Goal: Task Accomplishment & Management: Use online tool/utility

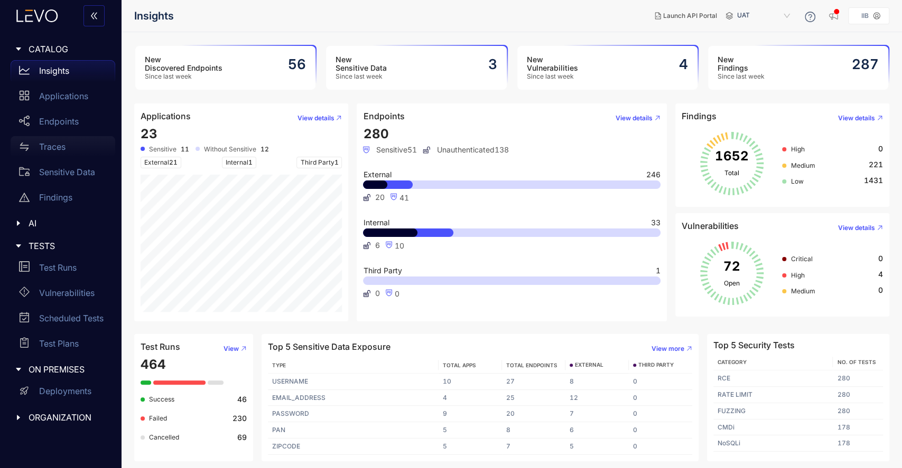
click at [60, 147] on p "Traces" at bounding box center [52, 147] width 26 height 10
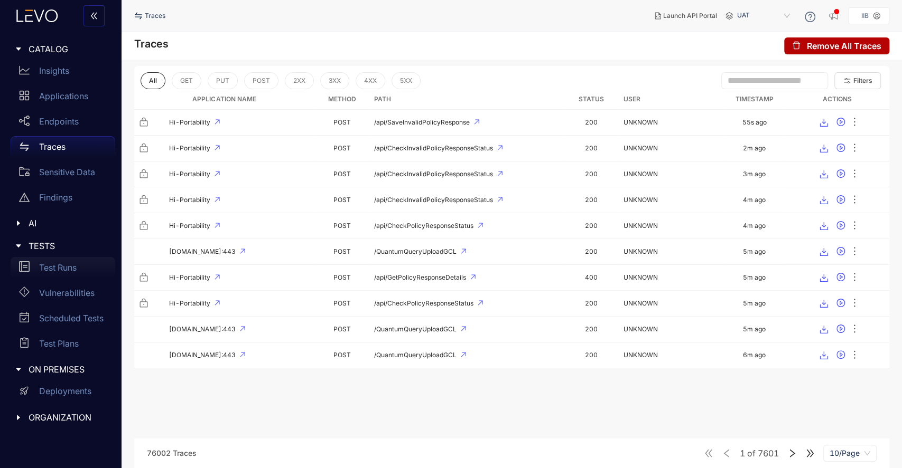
click at [59, 267] on p "Test Runs" at bounding box center [57, 268] width 37 height 10
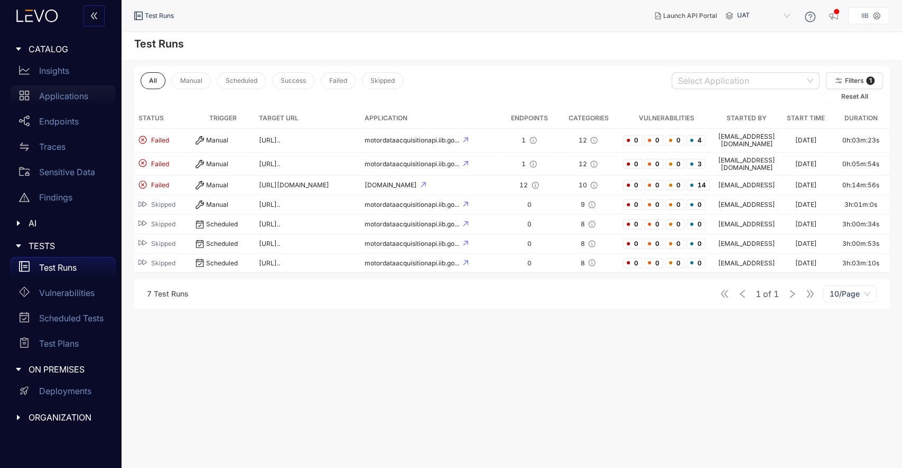
click at [68, 92] on p "Applications" at bounding box center [63, 96] width 49 height 10
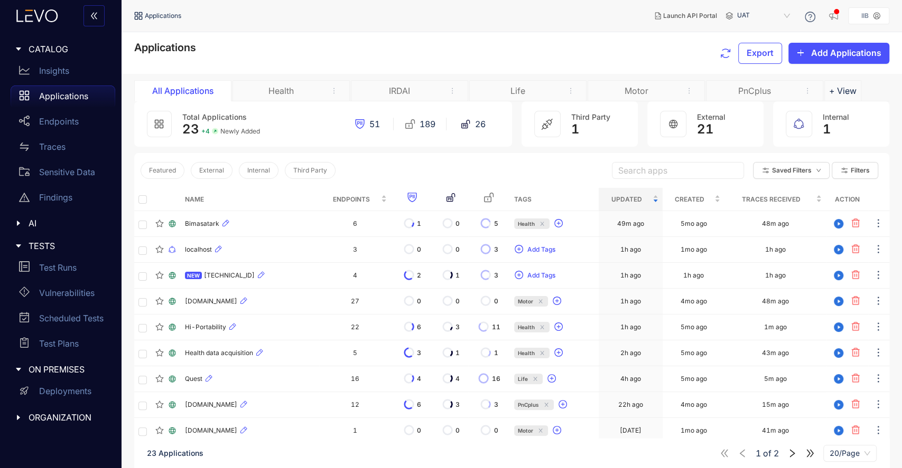
click at [639, 90] on div "Motor" at bounding box center [635, 91] width 79 height 10
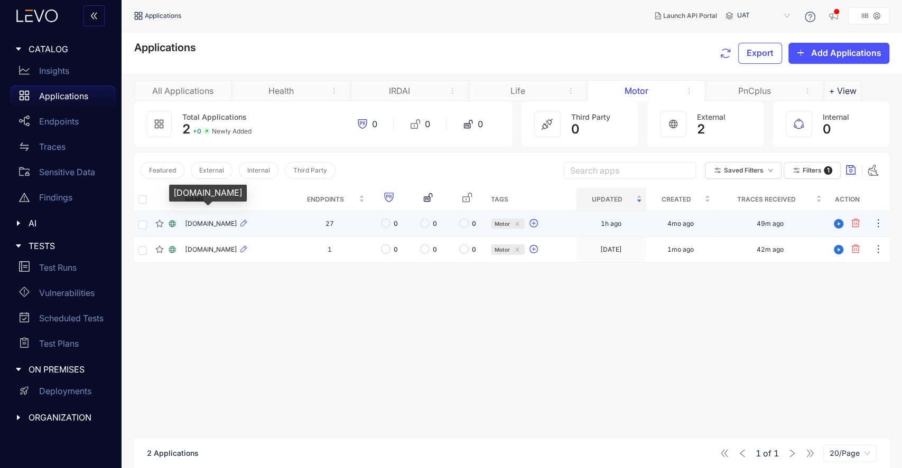
click at [228, 222] on span "[DOMAIN_NAME]" at bounding box center [211, 223] width 52 height 7
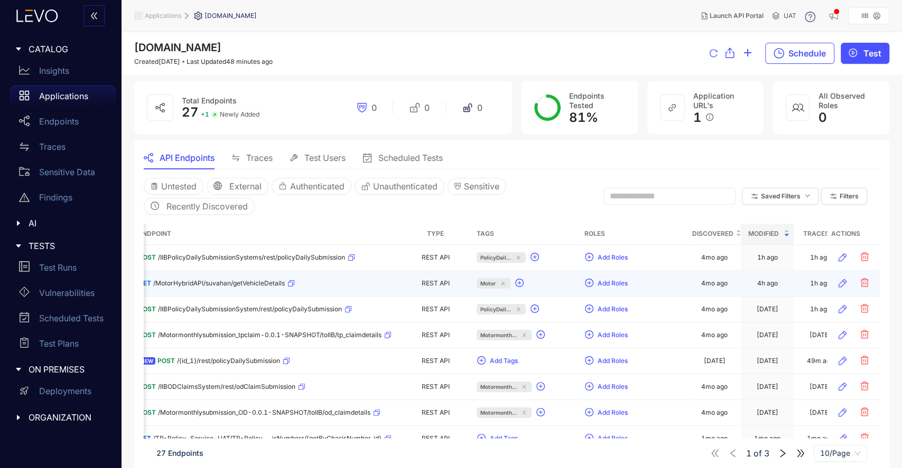
scroll to position [0, 109]
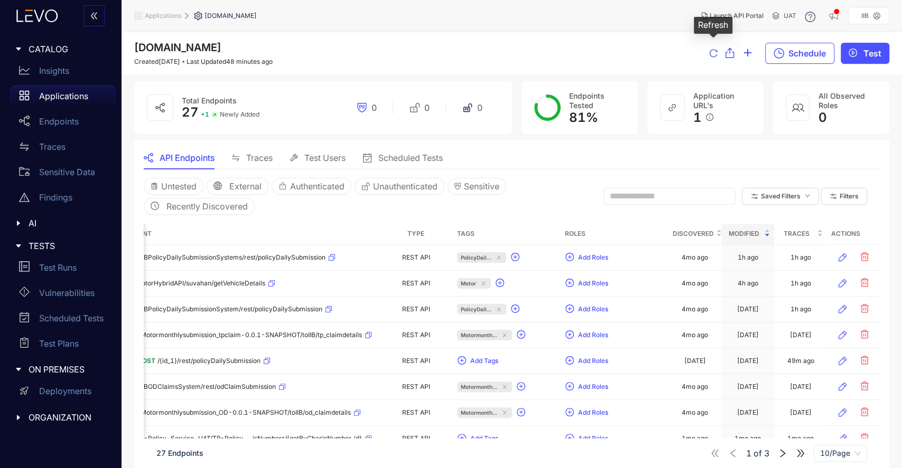
click at [710, 54] on icon "reload" at bounding box center [713, 53] width 8 height 8
click at [811, 235] on span "Traces" at bounding box center [796, 234] width 36 height 12
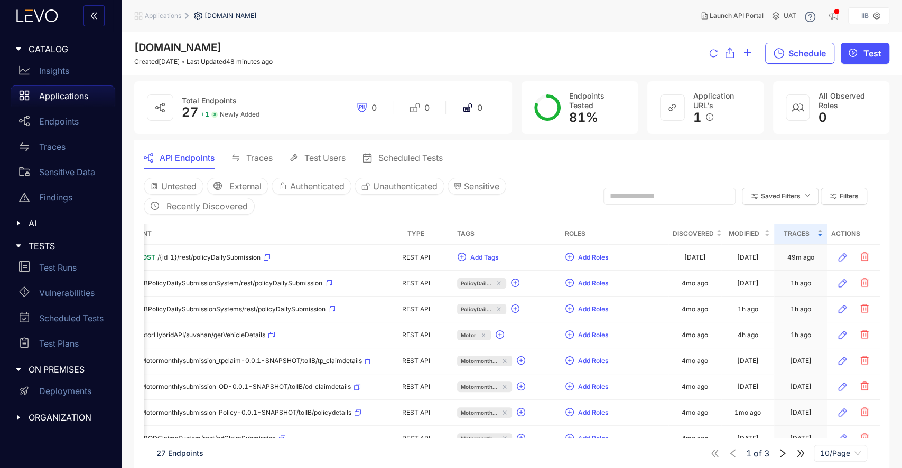
click at [811, 235] on span "Traces" at bounding box center [796, 234] width 36 height 12
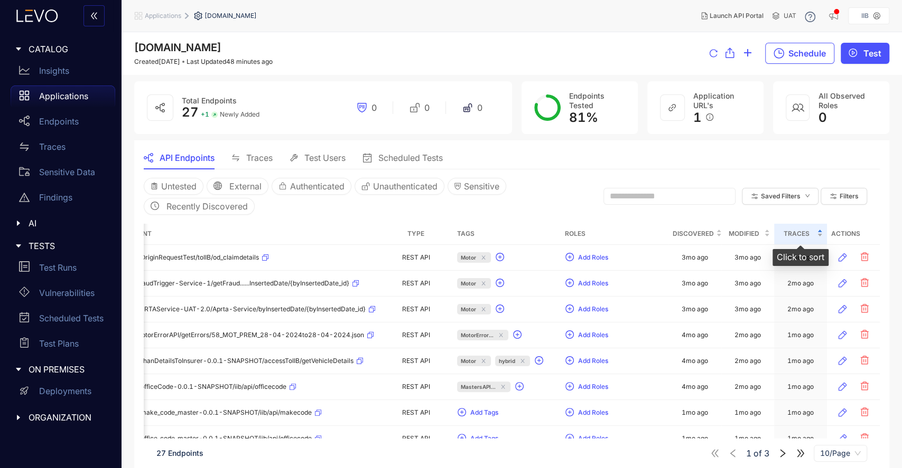
click at [800, 234] on span "Traces" at bounding box center [796, 234] width 36 height 12
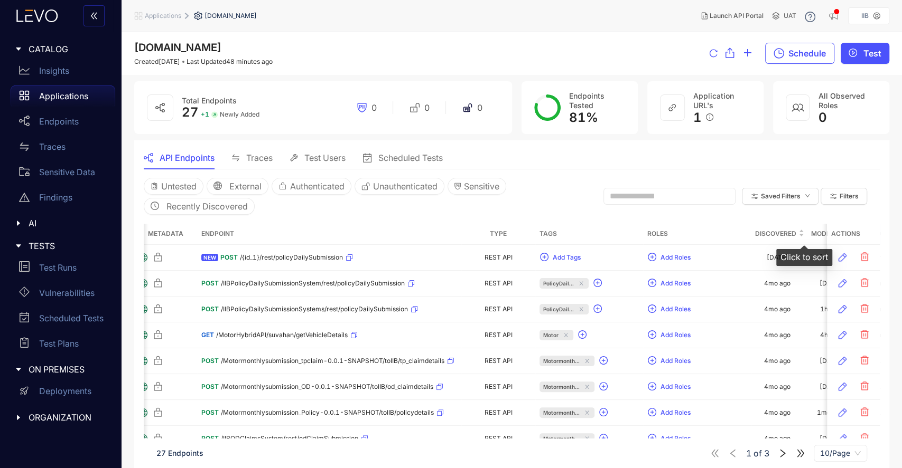
scroll to position [0, 109]
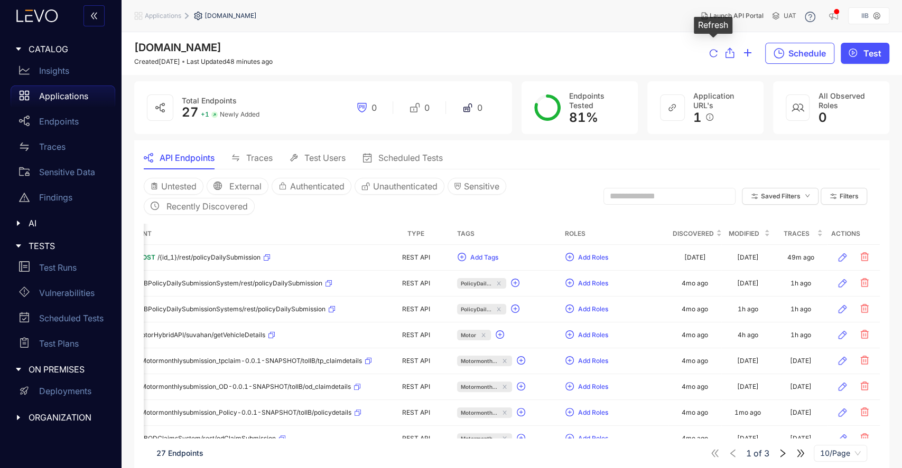
click at [714, 57] on icon "reload" at bounding box center [713, 54] width 8 height 8
click at [800, 239] on div "Traces" at bounding box center [800, 234] width 44 height 12
click at [801, 236] on span "Traces" at bounding box center [796, 234] width 36 height 12
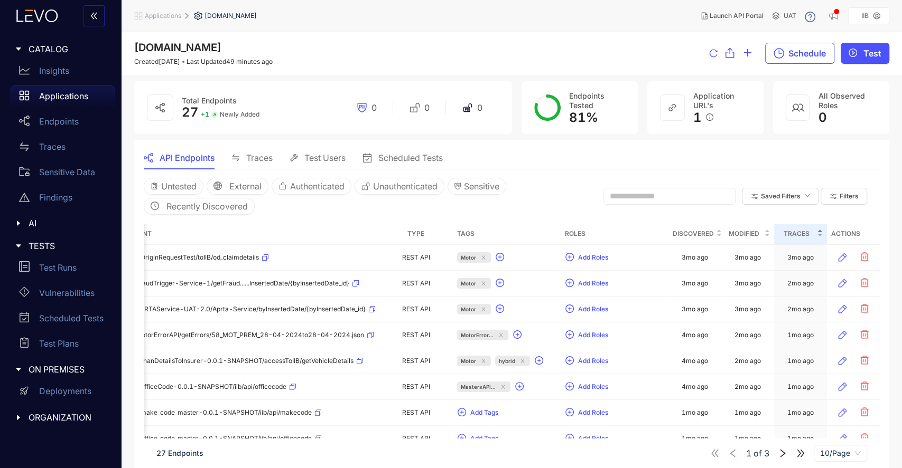
click at [801, 236] on span "Traces" at bounding box center [796, 234] width 36 height 12
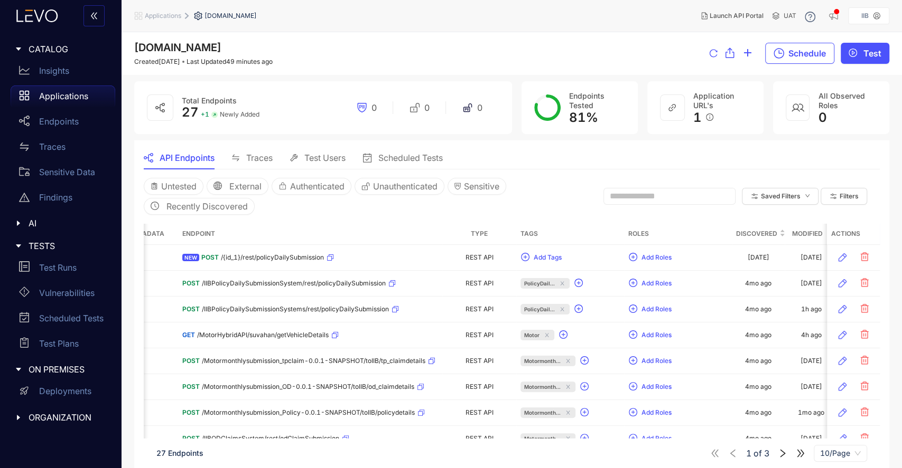
scroll to position [0, 109]
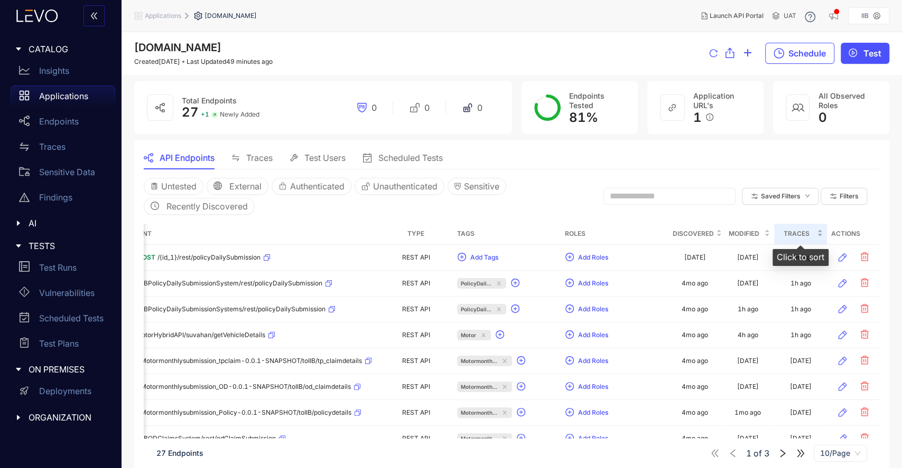
click at [800, 230] on span "Traces" at bounding box center [796, 234] width 36 height 12
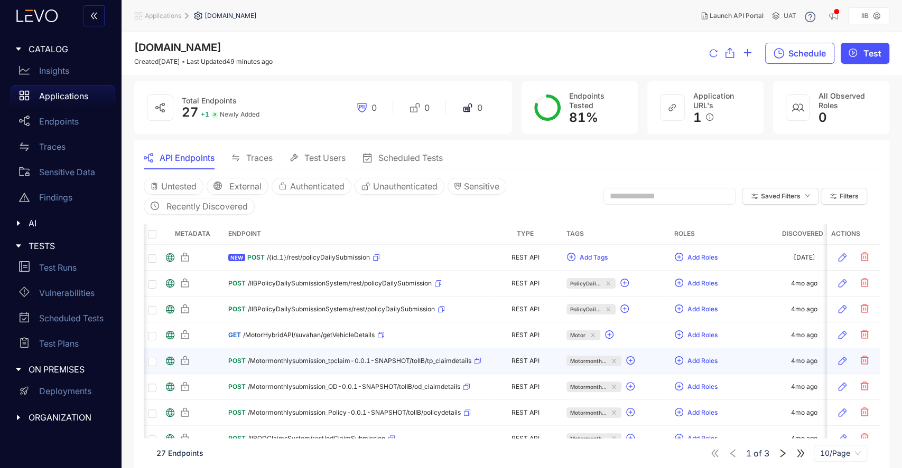
scroll to position [0, 0]
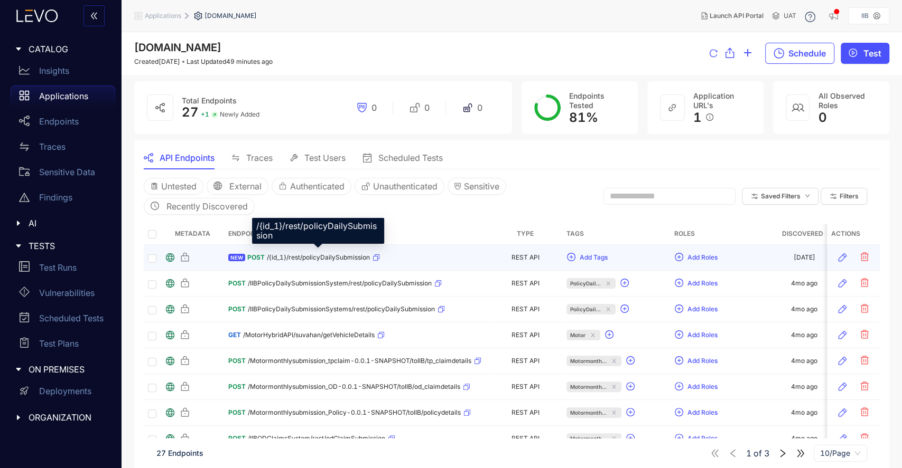
click at [338, 256] on span "/{id_1}/rest/policyDailySubmission" at bounding box center [318, 257] width 103 height 7
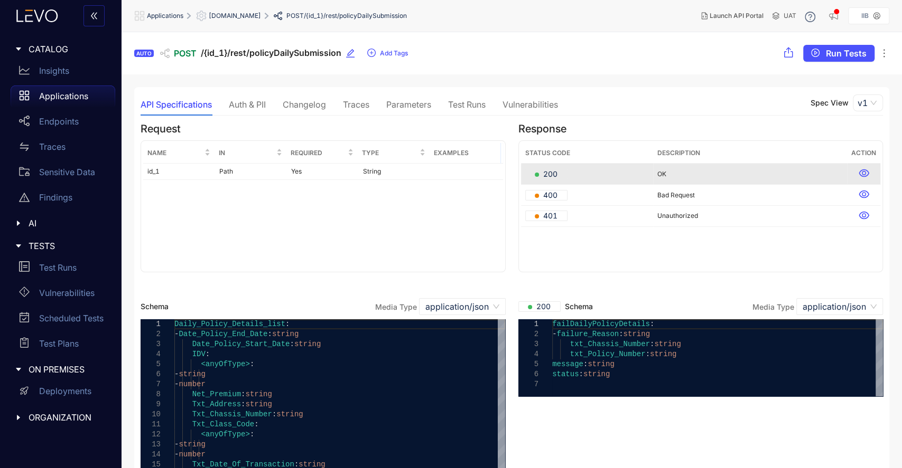
click at [357, 108] on div "Traces" at bounding box center [356, 105] width 26 height 10
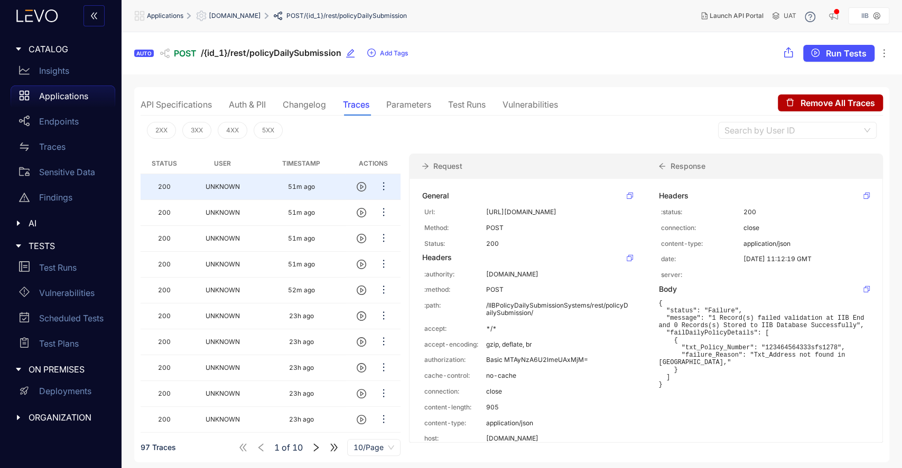
click at [181, 108] on div "API Specifications" at bounding box center [175, 105] width 71 height 10
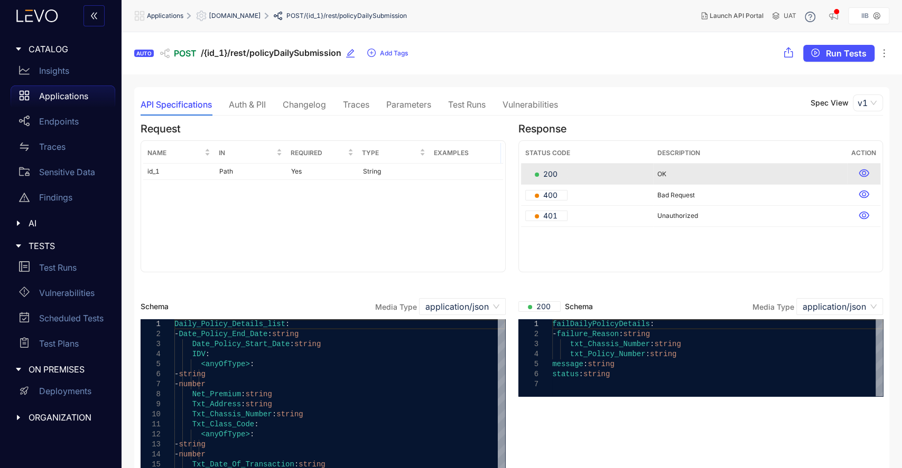
click at [364, 105] on div "Traces" at bounding box center [356, 105] width 26 height 10
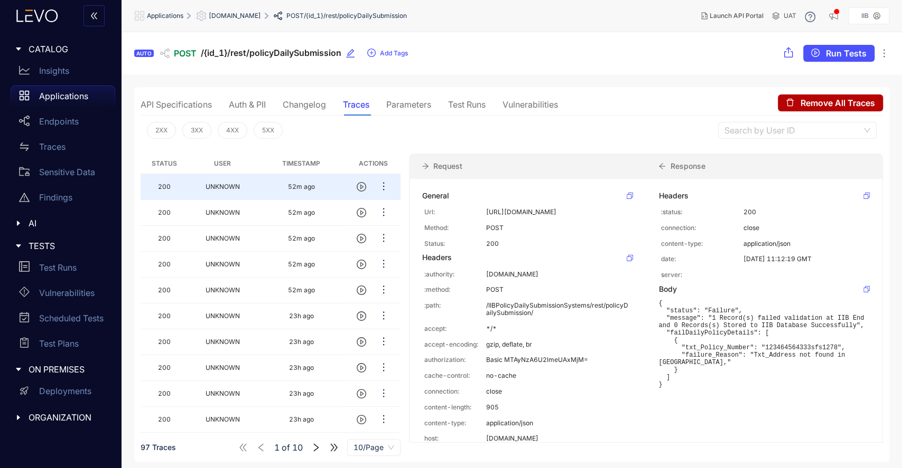
click at [182, 106] on div "API Specifications" at bounding box center [175, 105] width 71 height 10
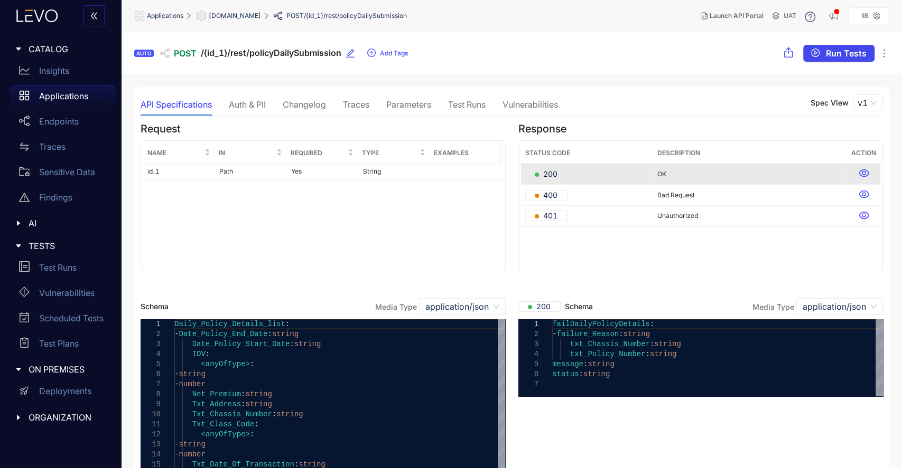
click at [832, 52] on span "Run Tests" at bounding box center [845, 54] width 41 height 10
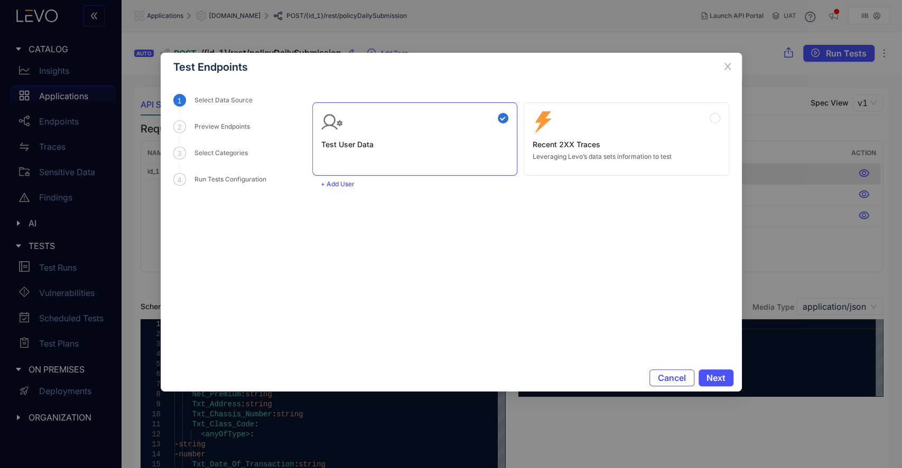
click at [625, 144] on h3 "Recent 2XX Traces" at bounding box center [625, 144] width 187 height 8
click at [716, 379] on span "Next" at bounding box center [715, 378] width 19 height 10
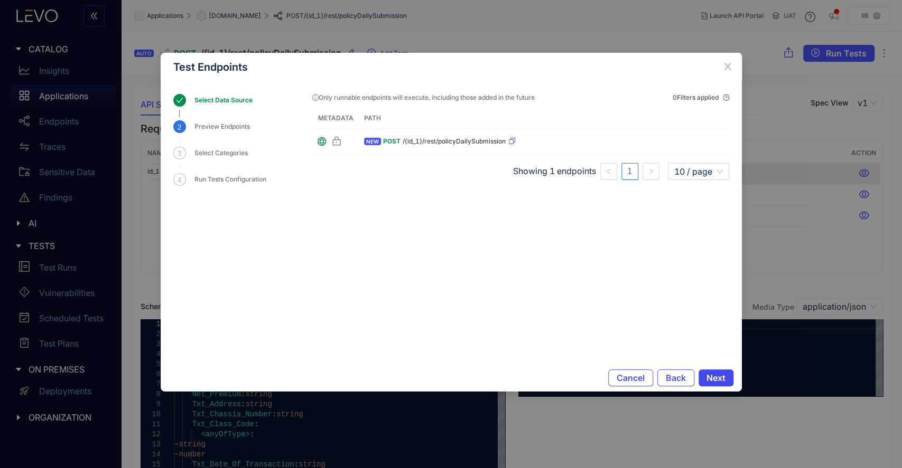
click at [717, 378] on span "Next" at bounding box center [715, 378] width 19 height 10
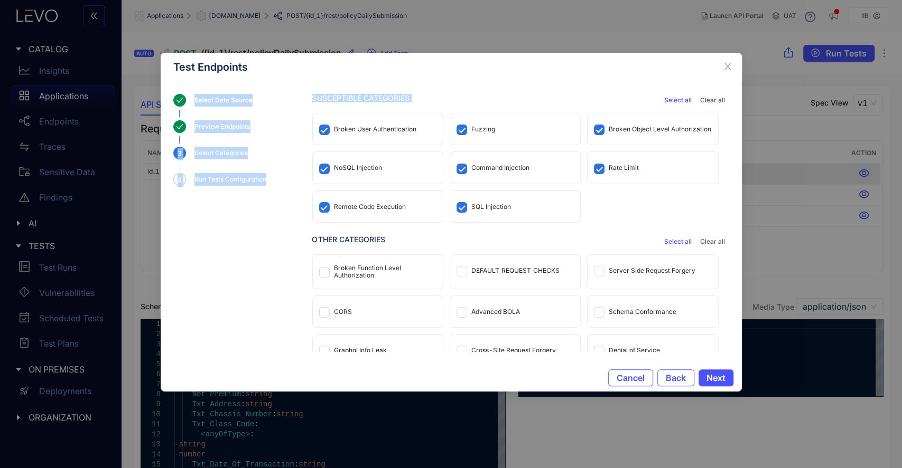
drag, startPoint x: 440, startPoint y: 65, endPoint x: 477, endPoint y: 184, distance: 123.9
click at [477, 184] on div "Test Endpoints Select Data Source Preview Endpoints 3 Select Categories 4 Run T…" at bounding box center [451, 222] width 581 height 339
click at [684, 378] on span "Back" at bounding box center [675, 378] width 20 height 10
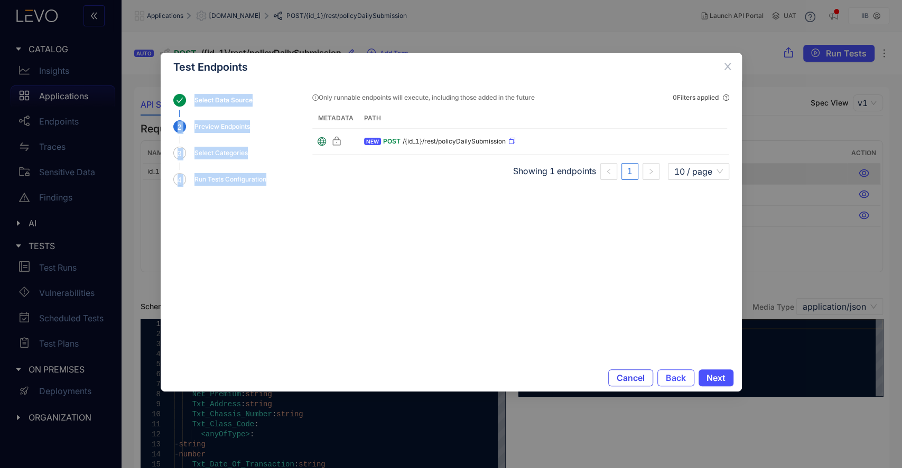
click at [643, 378] on span "Cancel" at bounding box center [630, 378] width 28 height 10
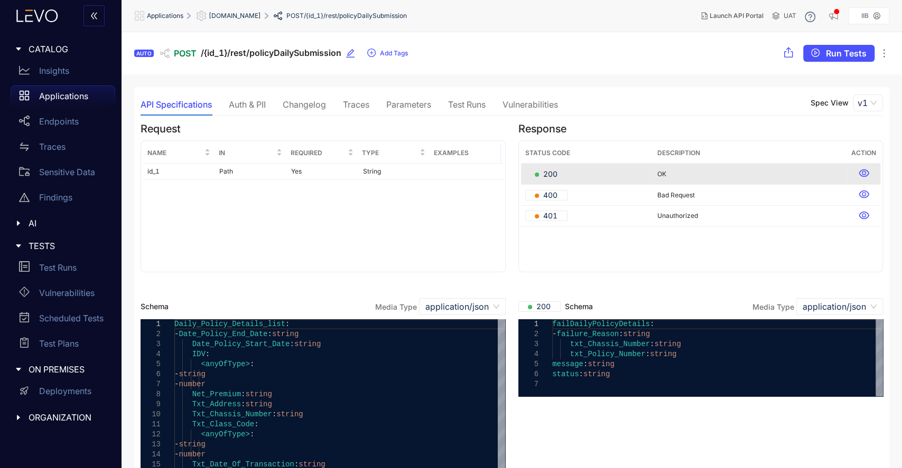
click at [60, 94] on p "Applications" at bounding box center [63, 96] width 49 height 10
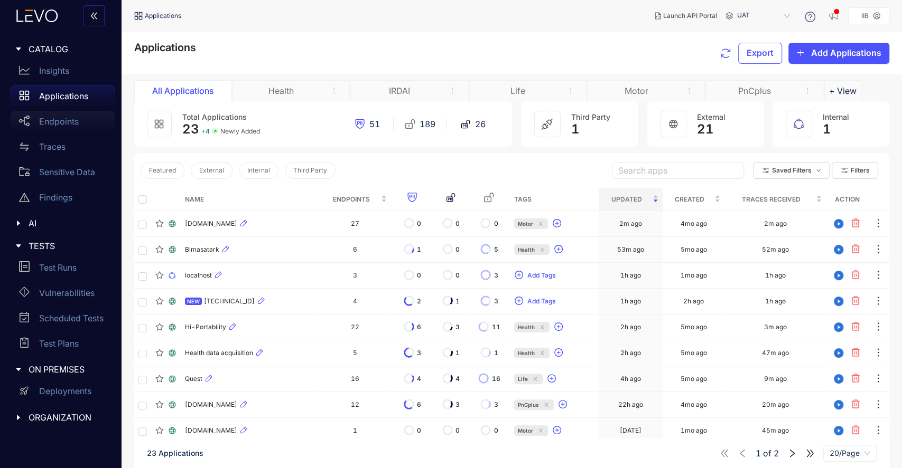
click at [62, 122] on p "Endpoints" at bounding box center [59, 122] width 40 height 10
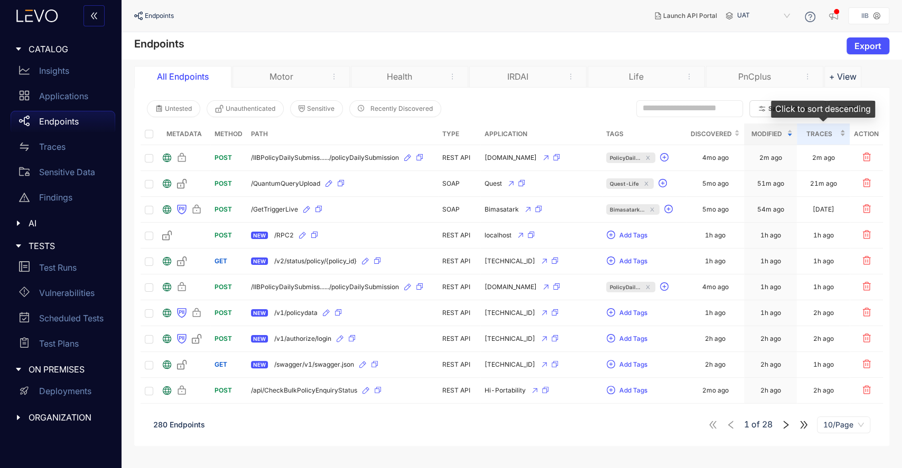
click at [818, 137] on span "Traces" at bounding box center [819, 134] width 36 height 12
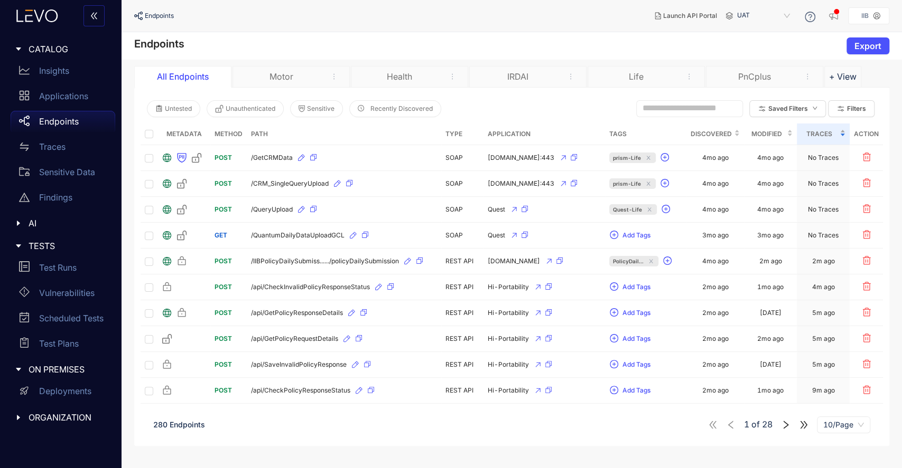
click at [818, 137] on span "Traces" at bounding box center [819, 134] width 36 height 12
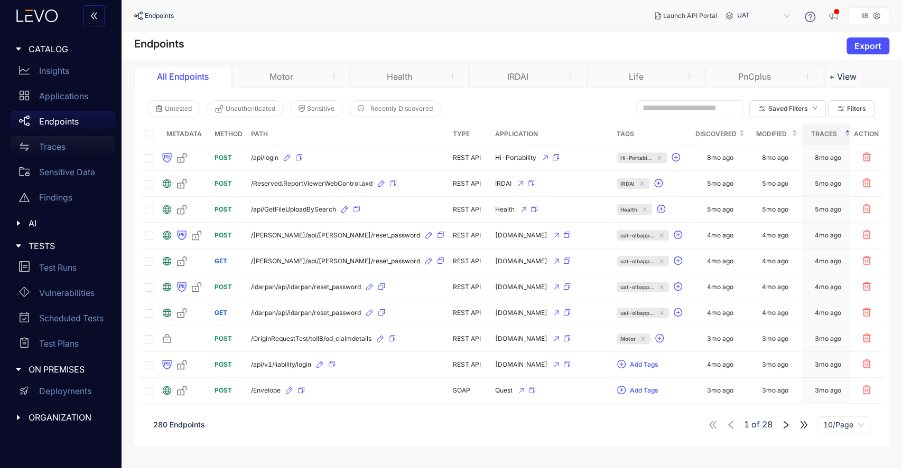
click at [61, 146] on p "Traces" at bounding box center [52, 147] width 26 height 10
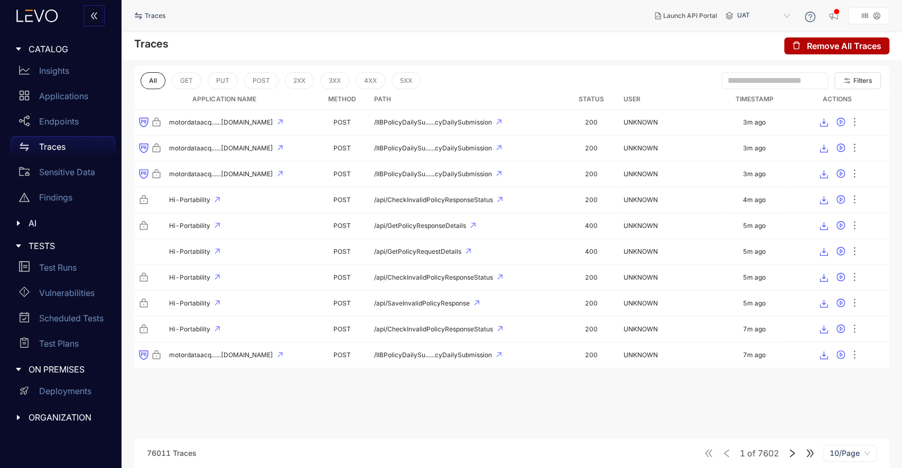
click at [49, 142] on div "Traces" at bounding box center [63, 146] width 105 height 21
click at [49, 145] on p "Traces" at bounding box center [52, 147] width 26 height 10
click at [55, 97] on p "Applications" at bounding box center [63, 96] width 49 height 10
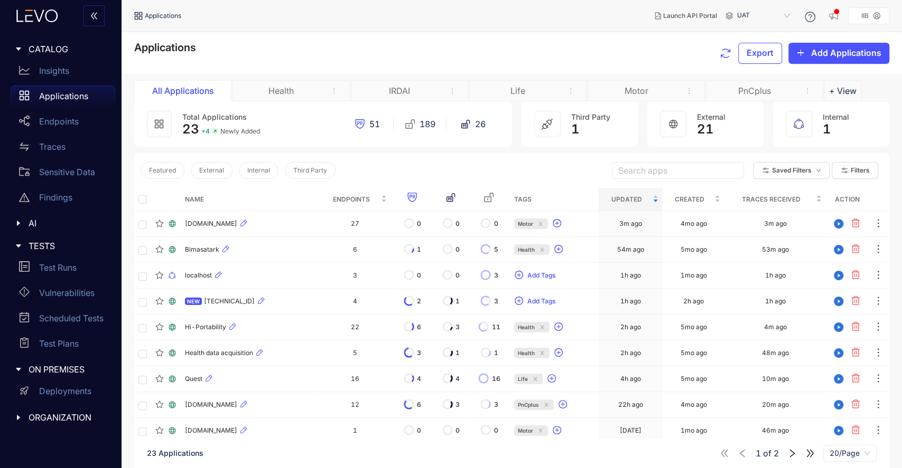
click at [646, 93] on div "Motor" at bounding box center [635, 91] width 79 height 10
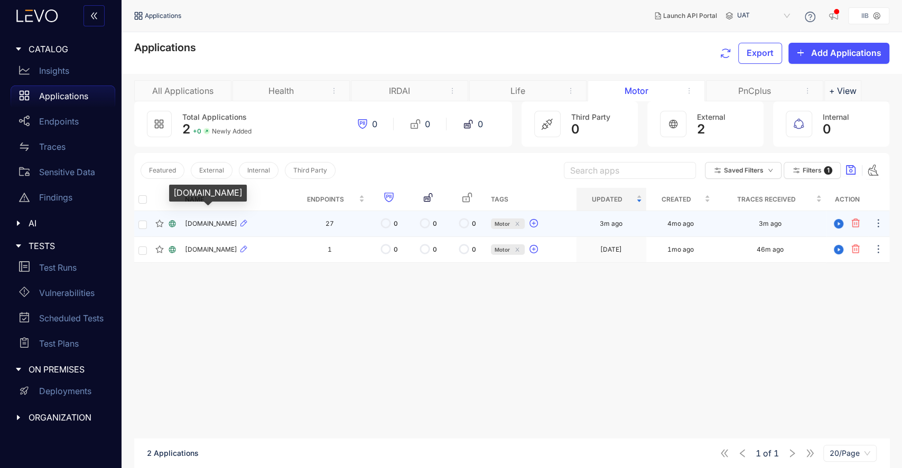
click at [234, 223] on span "[DOMAIN_NAME]" at bounding box center [211, 223] width 52 height 7
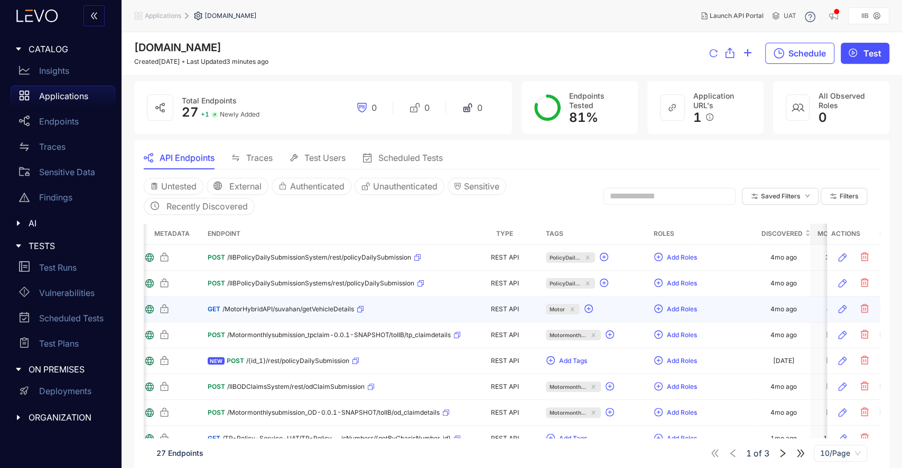
scroll to position [0, 109]
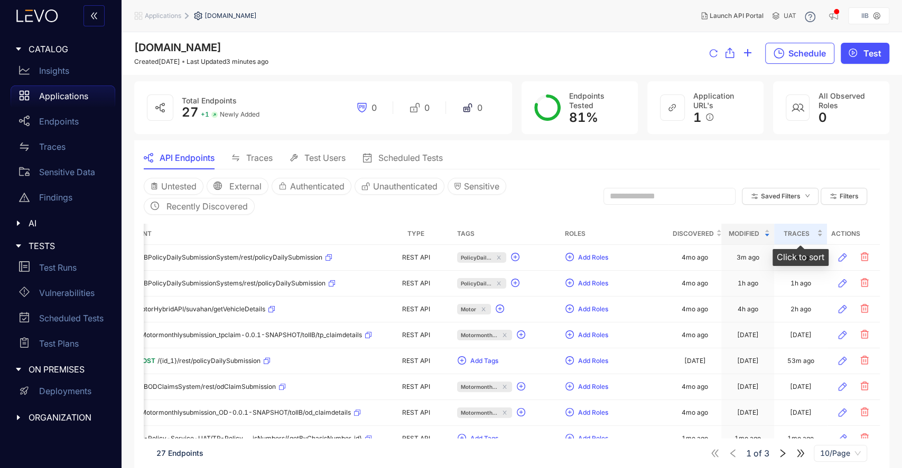
click at [803, 234] on span "Traces" at bounding box center [796, 234] width 36 height 12
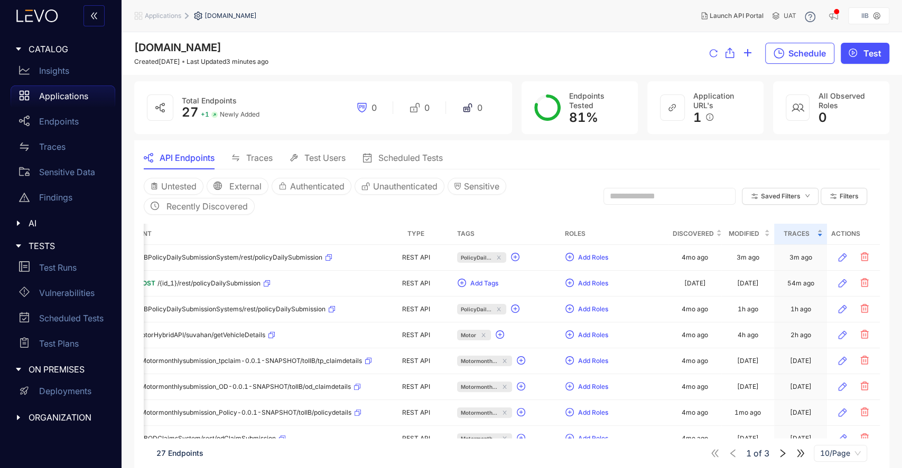
click at [803, 234] on span "Traces" at bounding box center [796, 234] width 36 height 12
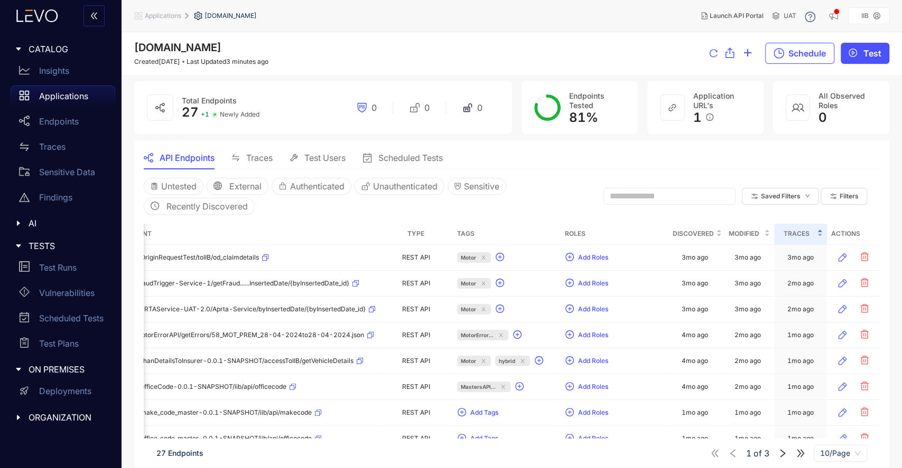
click at [803, 234] on span "Traces" at bounding box center [796, 234] width 36 height 12
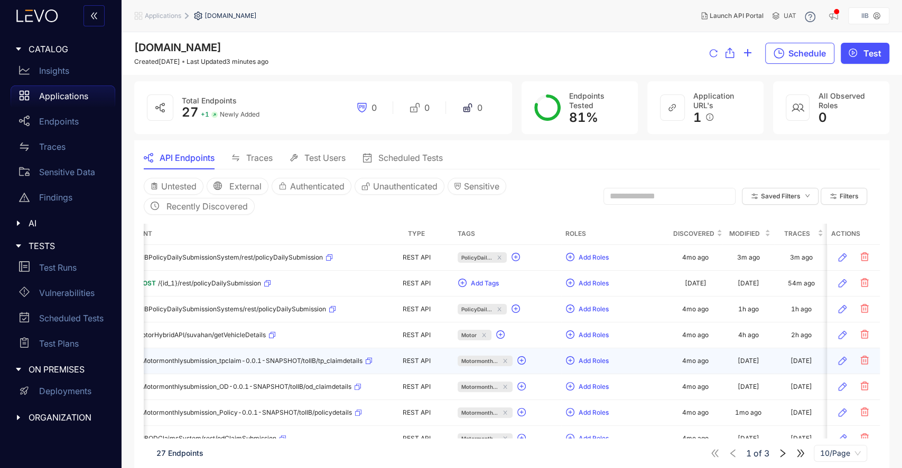
scroll to position [0, 108]
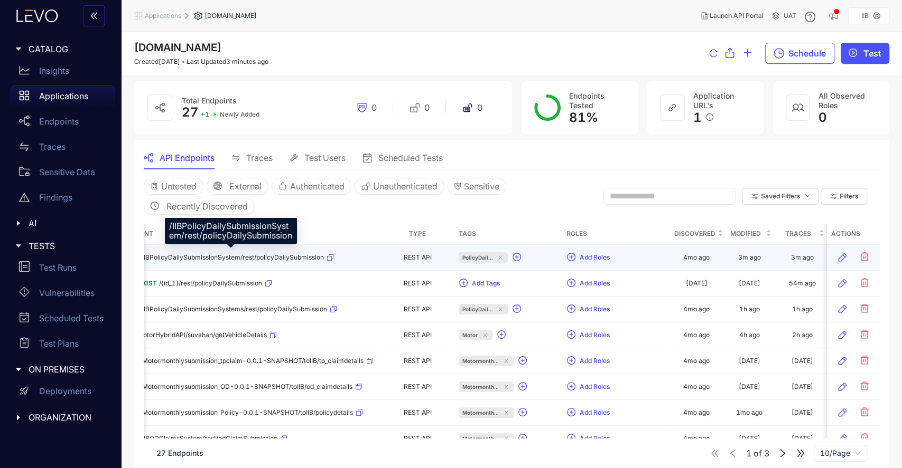
click at [275, 258] on span "/IIBPolicyDailySubmissionSystem/rest/policyDailySubmission" at bounding box center [232, 257] width 184 height 7
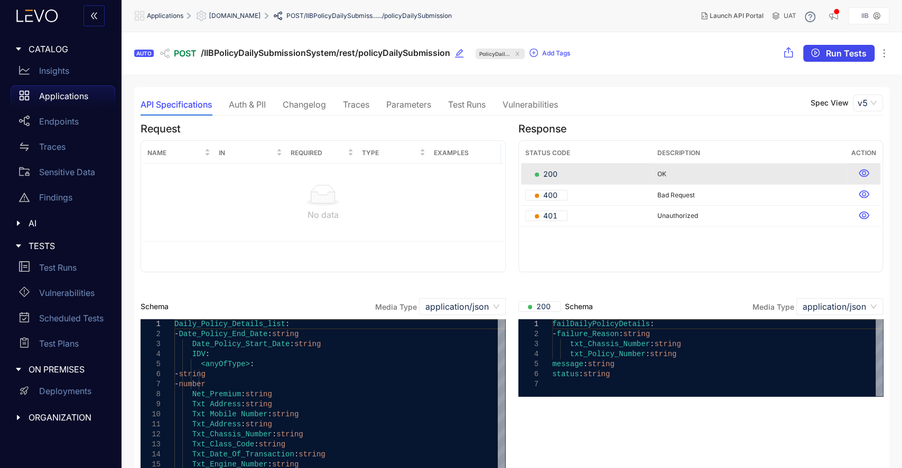
click at [836, 54] on span "Run Tests" at bounding box center [845, 54] width 41 height 10
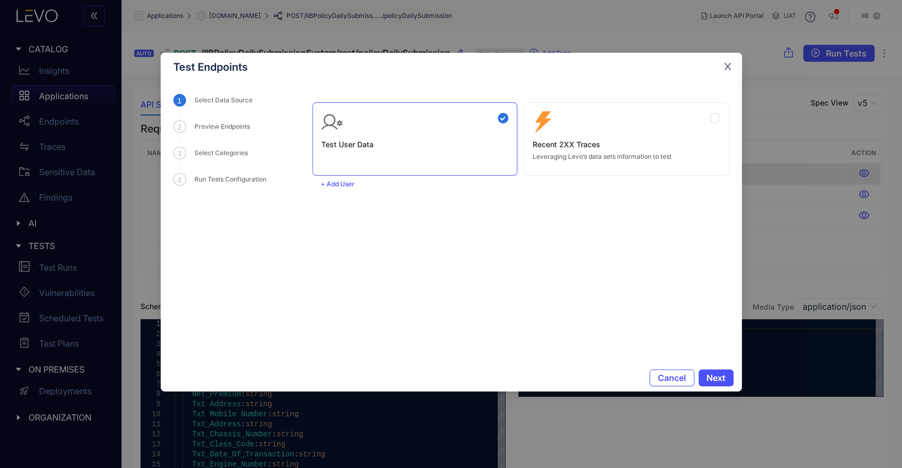
click at [726, 66] on icon "close" at bounding box center [727, 67] width 10 height 10
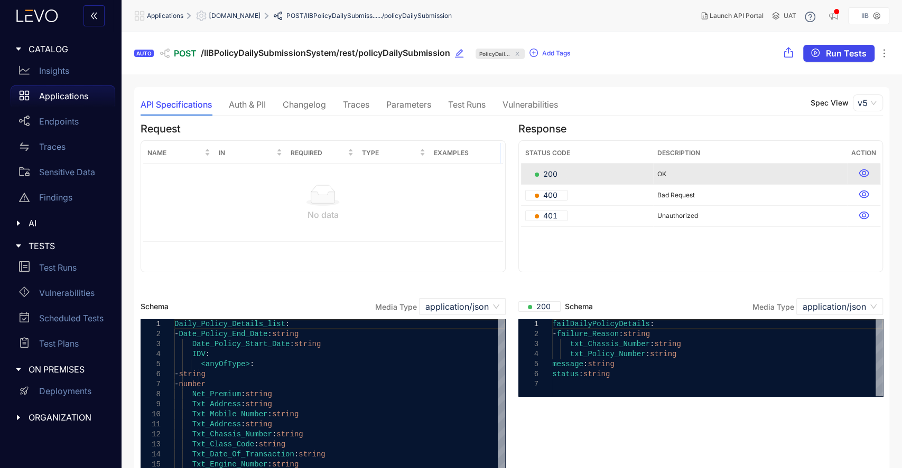
click at [844, 55] on span "Run Tests" at bounding box center [845, 54] width 41 height 10
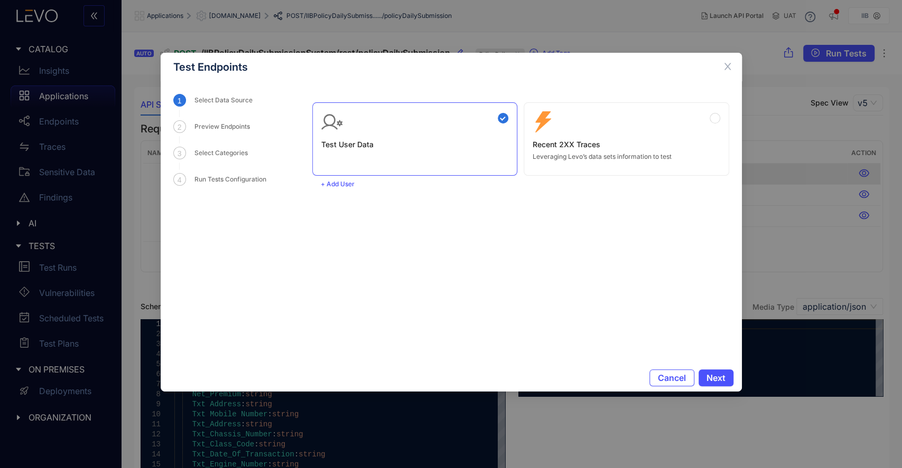
click at [616, 129] on div "Zero Config Recent 2XX Traces Leveraging Levo’s data sets information to test" at bounding box center [625, 135] width 187 height 49
click at [714, 373] on span "Next" at bounding box center [715, 378] width 19 height 10
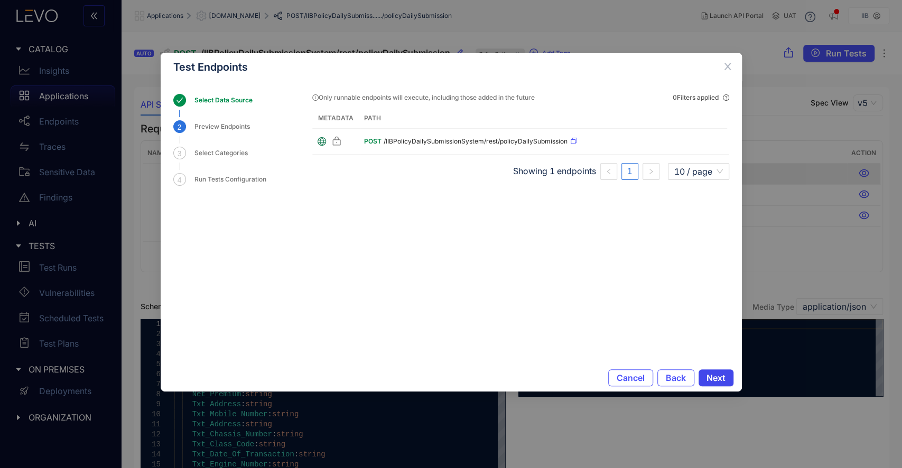
click at [719, 376] on span "Next" at bounding box center [715, 378] width 19 height 10
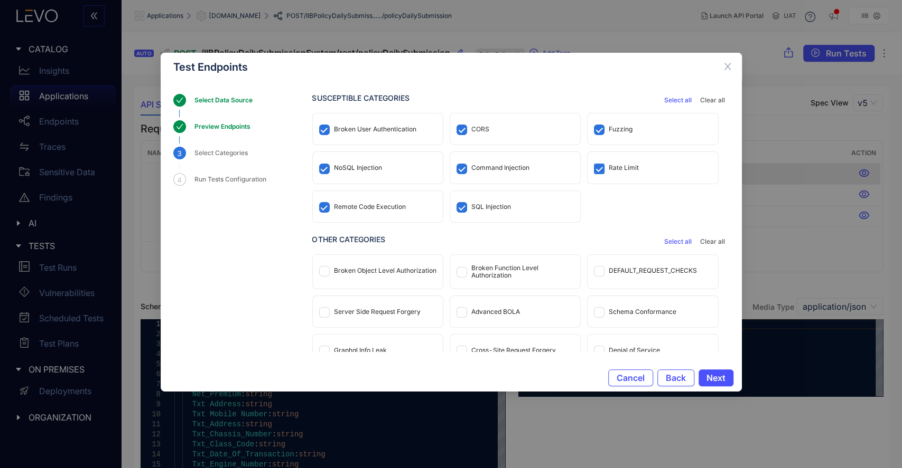
click at [598, 172] on span at bounding box center [599, 169] width 11 height 11
click at [644, 171] on div "Rate Limit" at bounding box center [652, 167] width 130 height 31
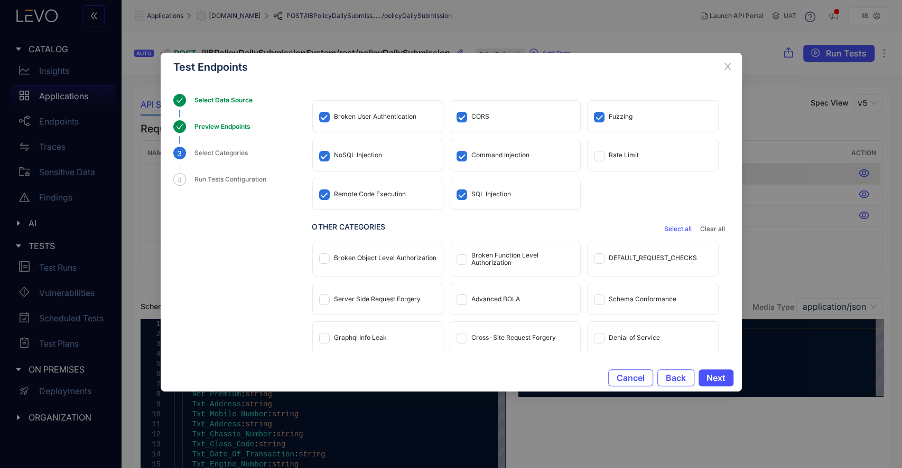
scroll to position [16, 0]
click at [532, 297] on div "Advanced BOLA" at bounding box center [515, 296] width 130 height 31
click at [528, 340] on div "Cross-Site Request Forgery" at bounding box center [515, 335] width 130 height 31
click at [487, 259] on div "Broken Function Level Authorization" at bounding box center [522, 256] width 102 height 15
click at [306, 257] on section "Select Data Source Preview Endpoints 3 Select Categories 4 Run Tests Configurat…" at bounding box center [451, 223] width 556 height 258
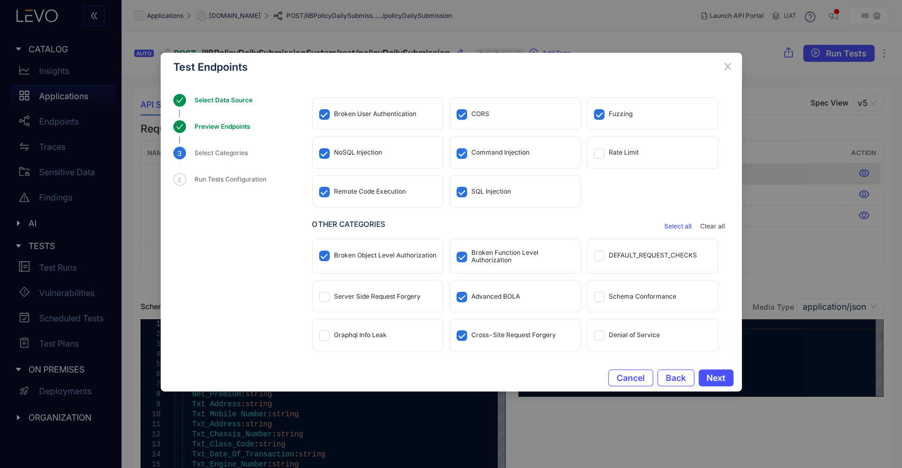
click at [643, 268] on div "DEFAULT_REQUEST_CHECKS" at bounding box center [652, 255] width 130 height 31
click at [410, 303] on div "Server Side Request Forgery" at bounding box center [378, 296] width 130 height 31
click at [724, 374] on span "Next" at bounding box center [715, 378] width 19 height 10
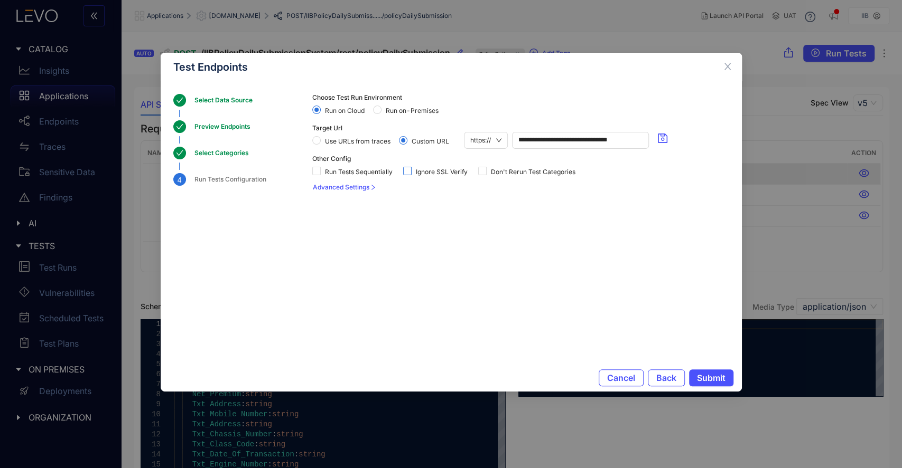
click at [406, 175] on label "Ignore SSL Verify" at bounding box center [437, 171] width 69 height 10
click at [710, 378] on span "Submit" at bounding box center [711, 378] width 29 height 10
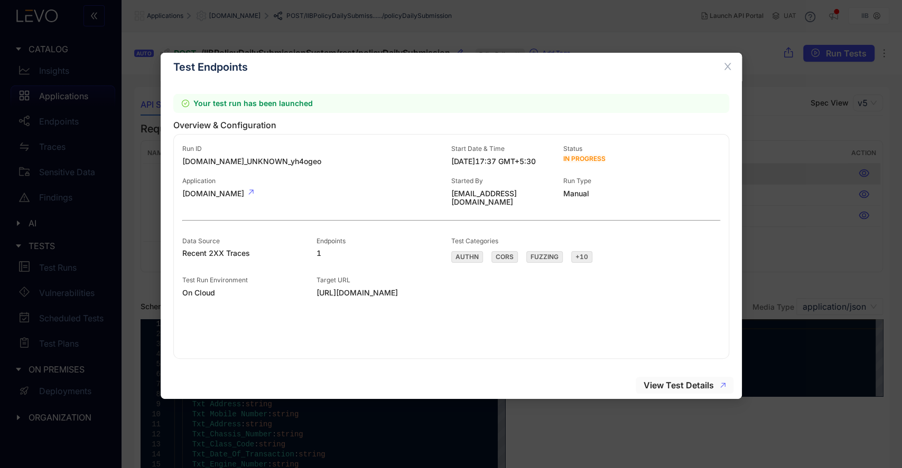
click at [683, 382] on span "View Test Details" at bounding box center [678, 386] width 70 height 10
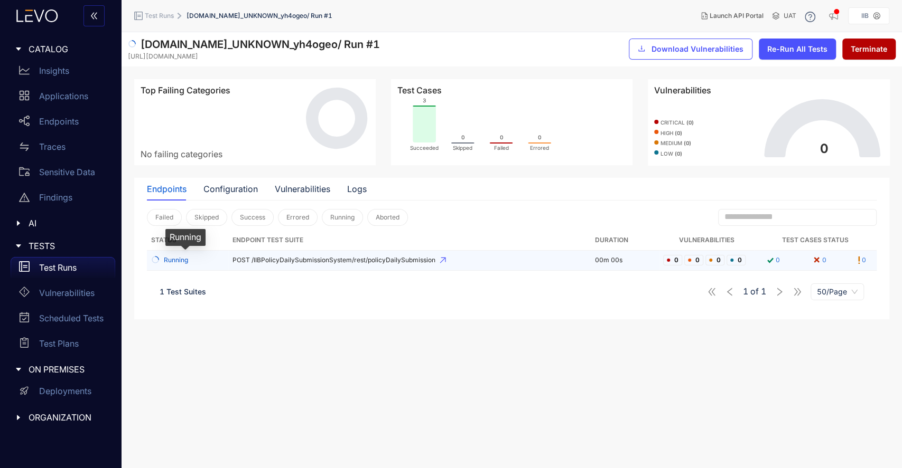
click at [182, 260] on span "Running" at bounding box center [176, 260] width 24 height 7
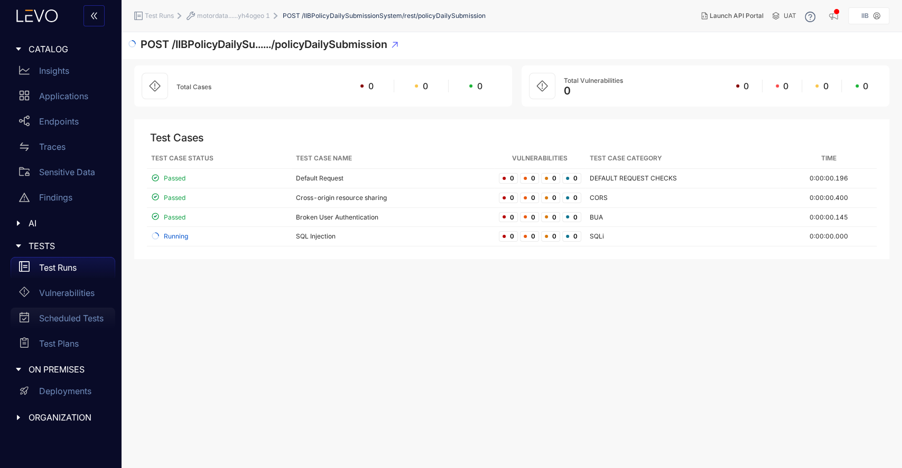
click at [67, 321] on p "Scheduled Tests" at bounding box center [71, 319] width 64 height 10
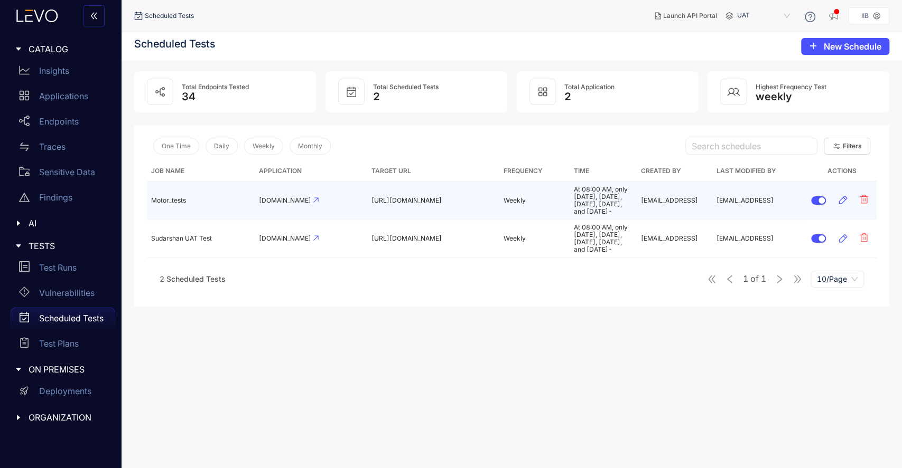
click at [175, 206] on td "Motor_tests" at bounding box center [201, 201] width 108 height 38
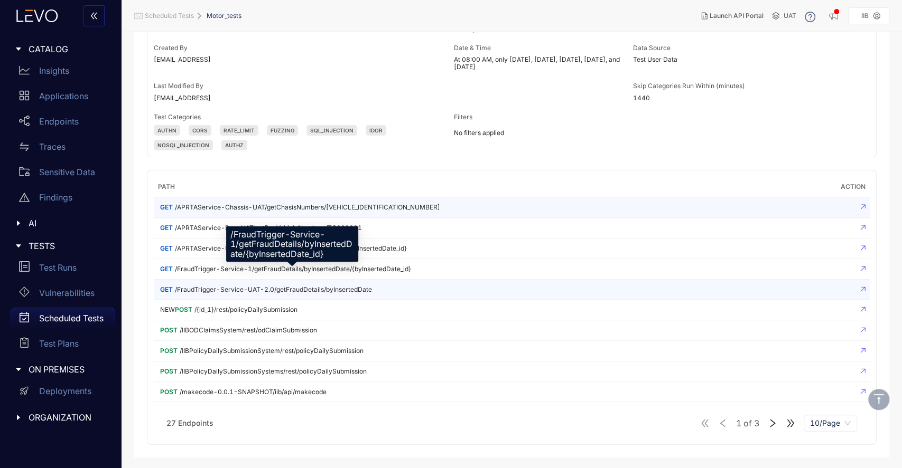
scroll to position [90, 0]
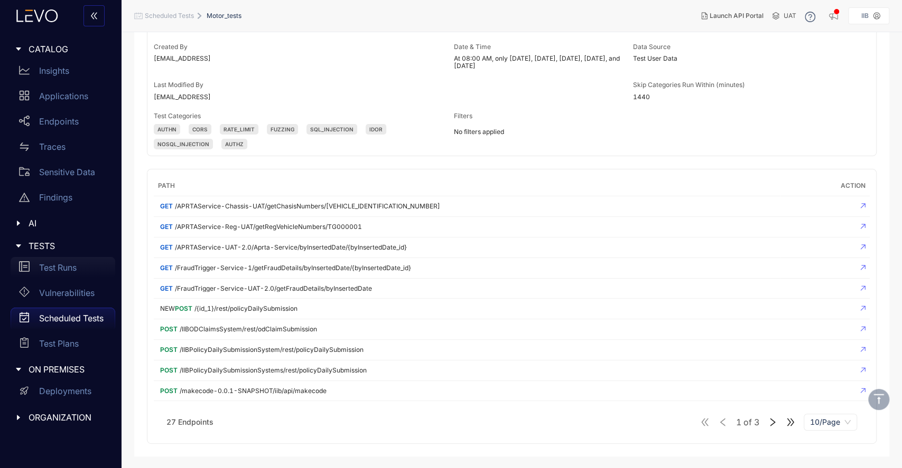
click at [71, 271] on p "Test Runs" at bounding box center [57, 268] width 37 height 10
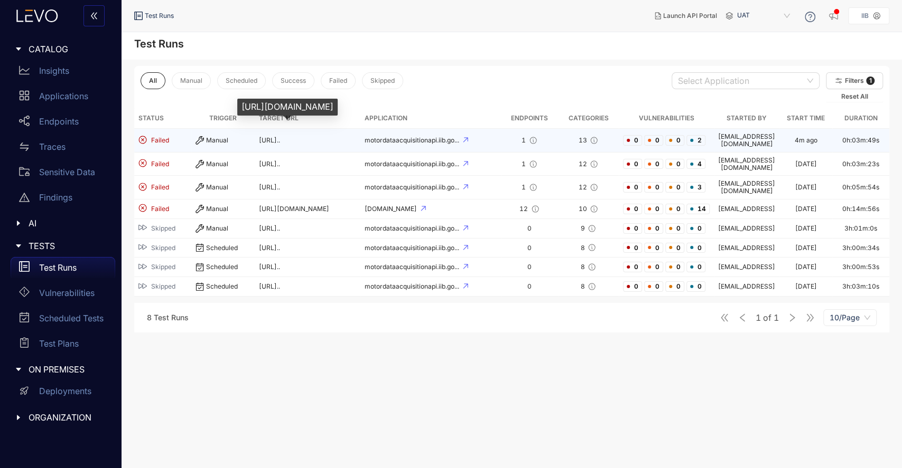
click at [278, 136] on span "[URL].." at bounding box center [269, 140] width 21 height 8
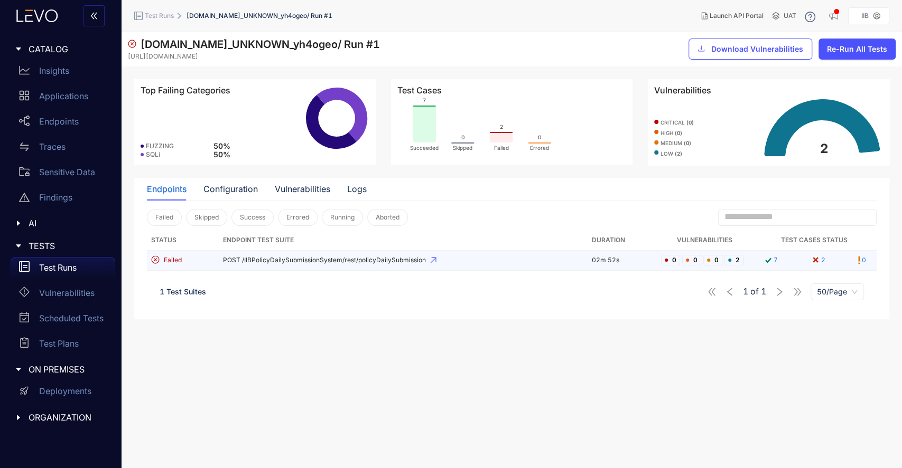
click at [237, 256] on td "POST /IIBPolicyDailySubmissionSystem/rest/policyDailySubmission" at bounding box center [403, 261] width 369 height 20
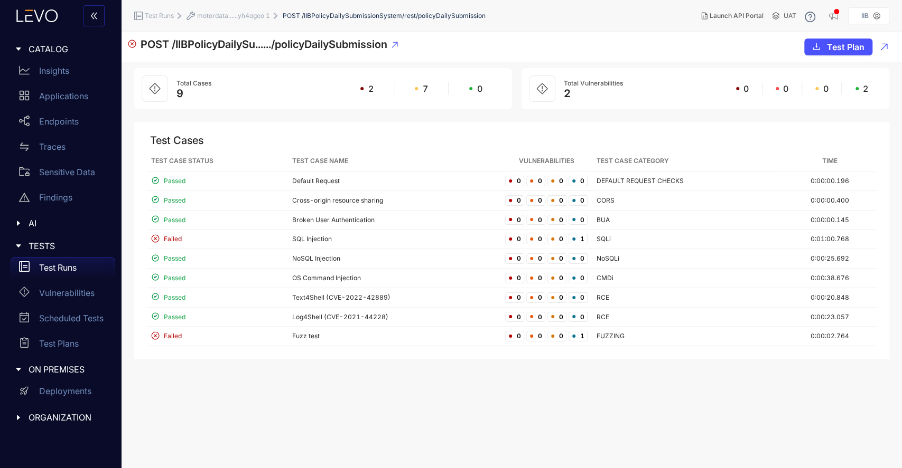
click at [298, 361] on section "POST /IIBPolicyDailySu....../policyDailySubmission Test Plan Total Cases 9 2 7 …" at bounding box center [511, 250] width 780 height 436
click at [68, 142] on div "Traces" at bounding box center [63, 146] width 105 height 21
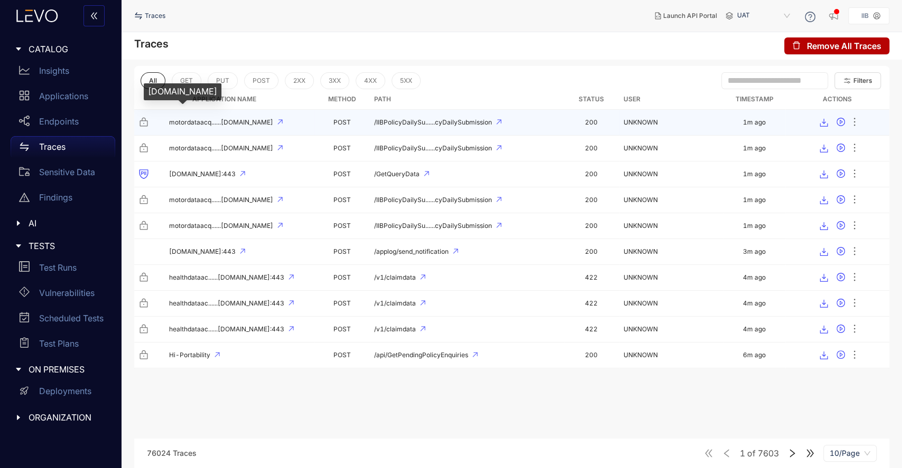
click at [192, 121] on span "motordataacq......[DOMAIN_NAME]" at bounding box center [221, 122] width 104 height 7
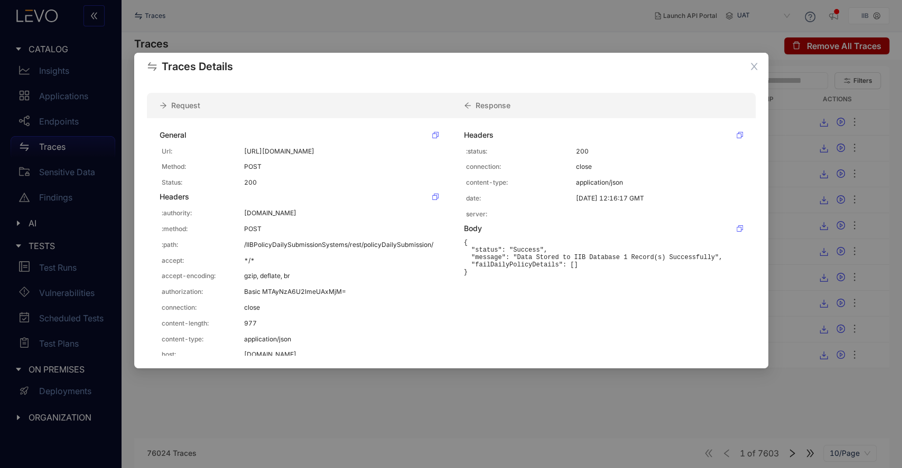
click at [72, 100] on div "Traces Details Request Response General Url: [URL][DOMAIN_NAME] Method: POST St…" at bounding box center [451, 234] width 902 height 468
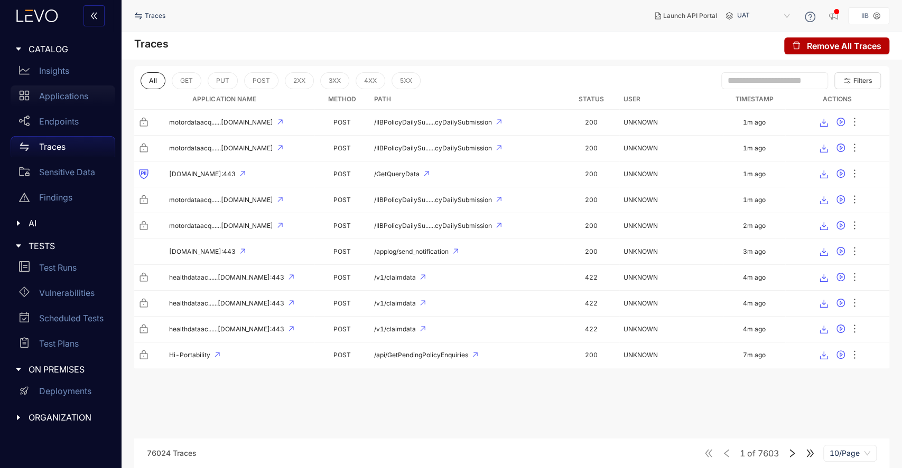
click at [75, 96] on p "Applications" at bounding box center [63, 96] width 49 height 10
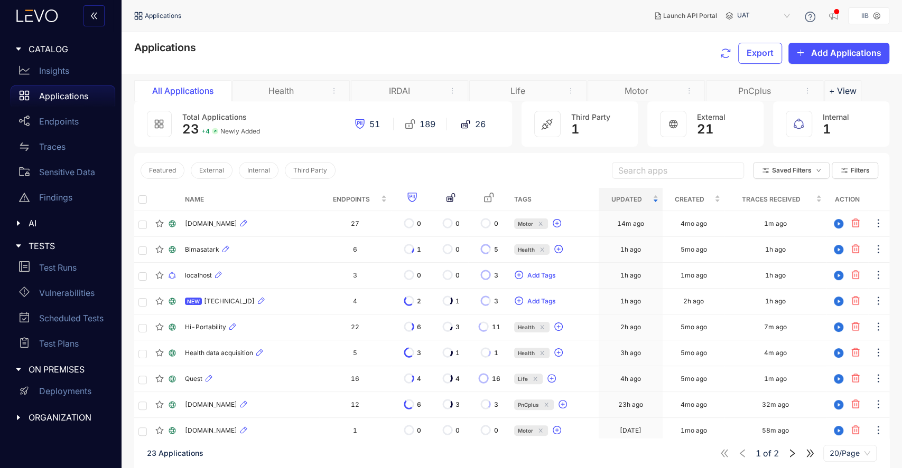
click at [630, 92] on div "Motor" at bounding box center [635, 91] width 79 height 10
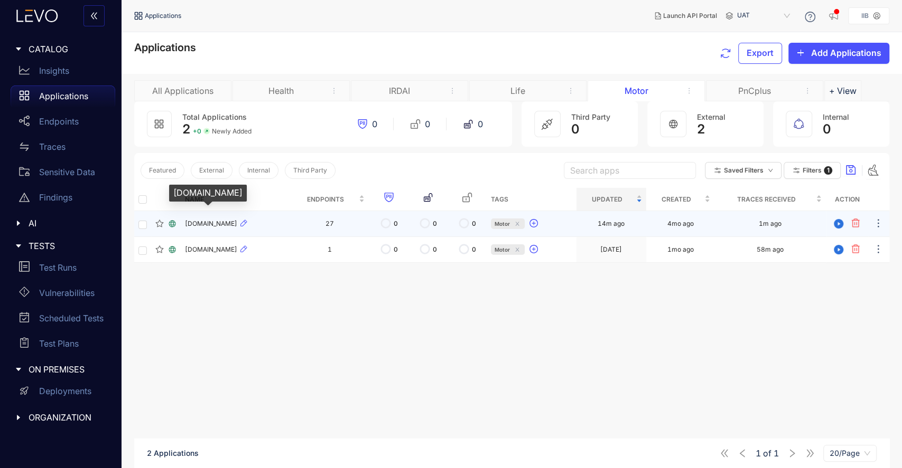
click at [232, 221] on span "[DOMAIN_NAME]" at bounding box center [211, 223] width 52 height 7
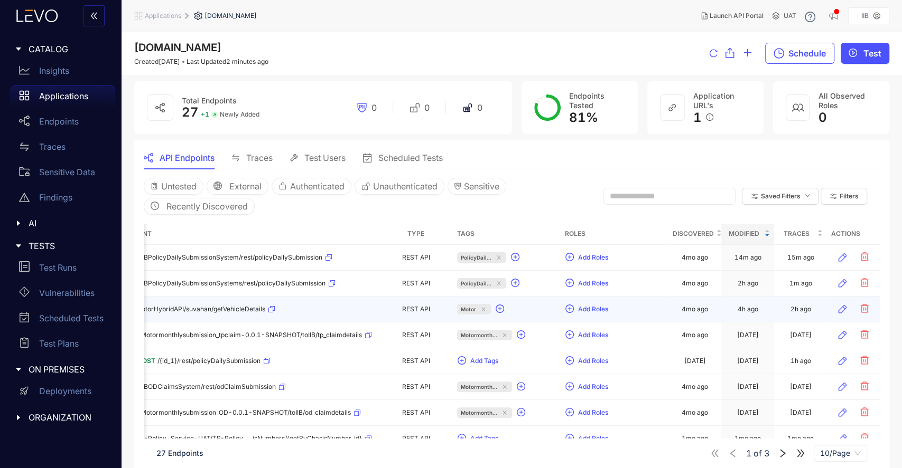
scroll to position [0, 109]
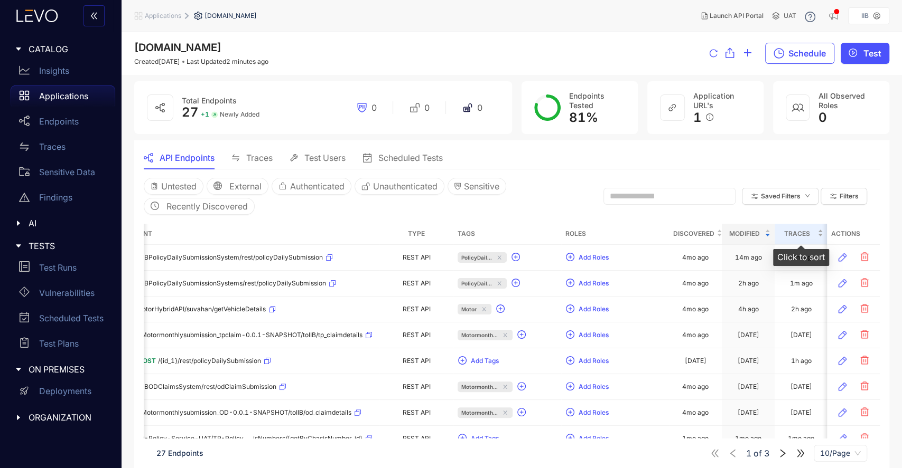
click at [799, 236] on span "Traces" at bounding box center [796, 234] width 36 height 12
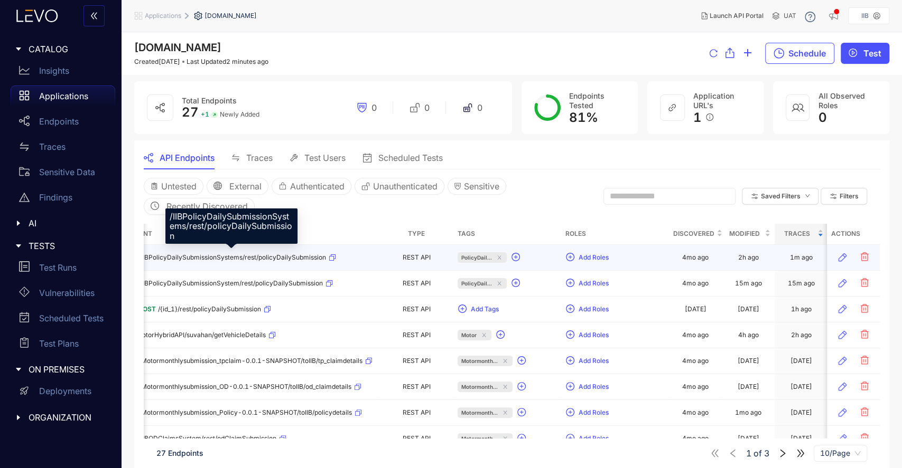
click at [190, 256] on span "/IIBPolicyDailySubmissionSystems/rest/policyDailySubmission" at bounding box center [232, 257] width 187 height 7
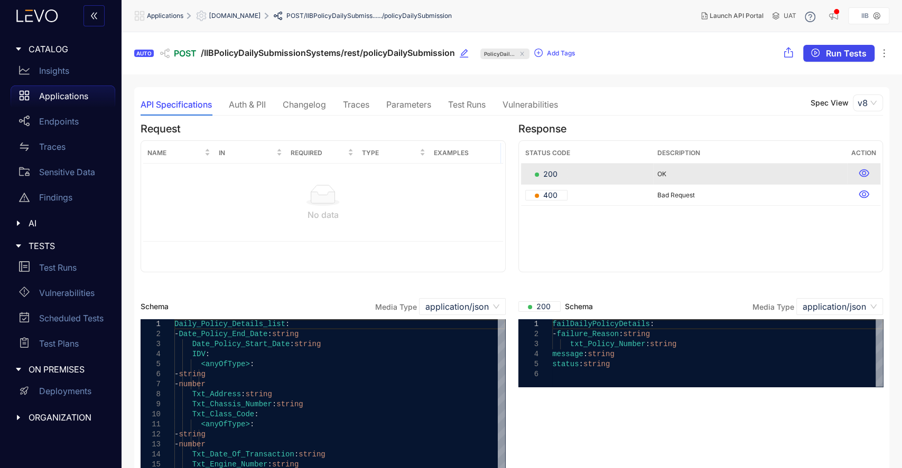
click at [837, 53] on span "Run Tests" at bounding box center [845, 54] width 41 height 10
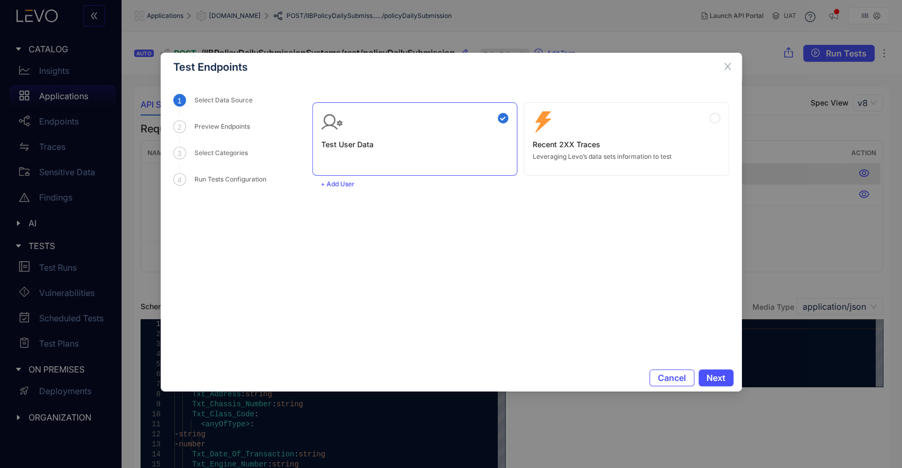
click at [662, 143] on h3 "Recent 2XX Traces" at bounding box center [625, 144] width 187 height 8
click at [721, 376] on span "Next" at bounding box center [715, 378] width 19 height 10
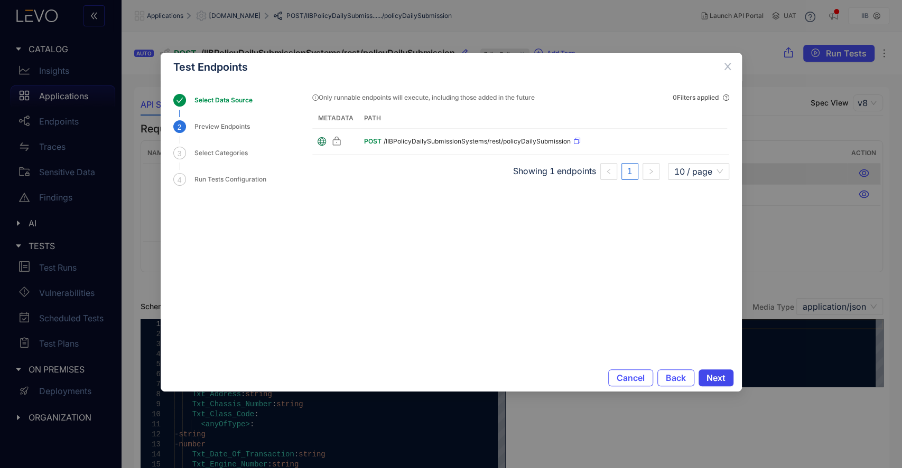
click at [722, 378] on span "Next" at bounding box center [715, 378] width 19 height 10
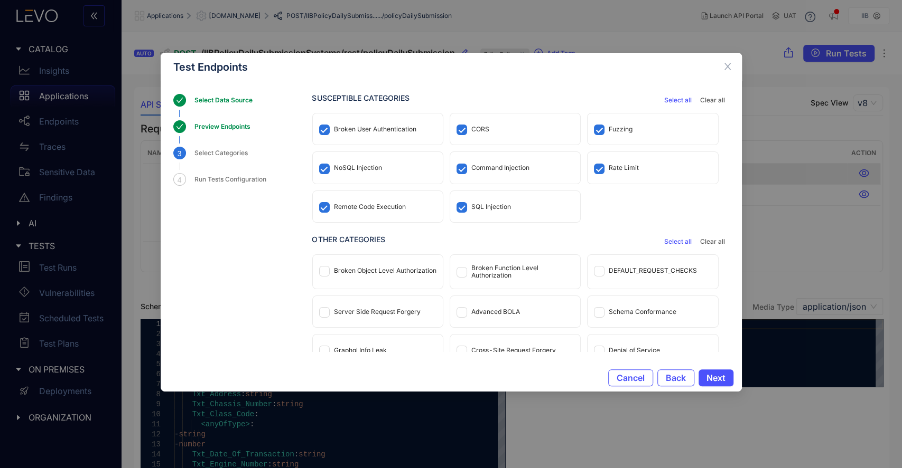
click at [627, 276] on div "DEFAULT_REQUEST_CHECKS" at bounding box center [652, 270] width 130 height 31
click at [485, 315] on div "Advanced BOLA" at bounding box center [495, 311] width 49 height 7
click at [391, 279] on div "Broken Object Level Authorization" at bounding box center [378, 270] width 130 height 31
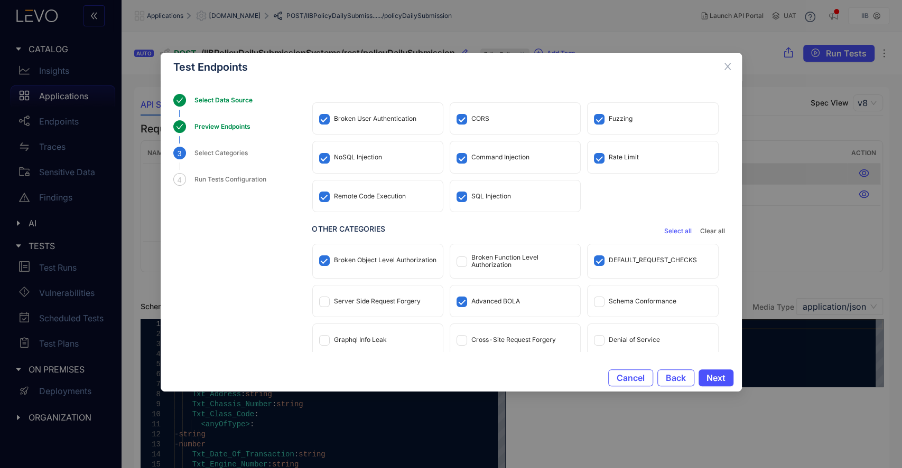
scroll to position [16, 0]
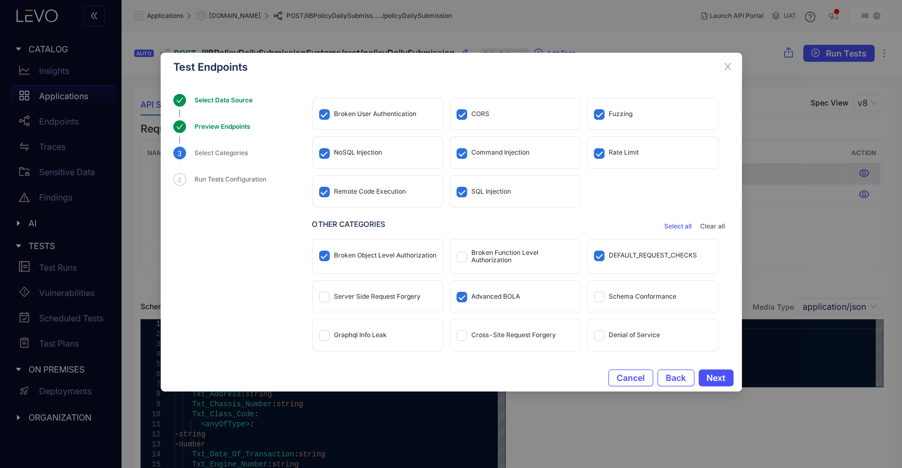
click at [416, 295] on div "Server Side Request Forgery" at bounding box center [377, 296] width 87 height 7
click at [515, 332] on div "Cross-Site Request Forgery" at bounding box center [513, 335] width 85 height 7
click at [719, 382] on span "Next" at bounding box center [715, 378] width 19 height 10
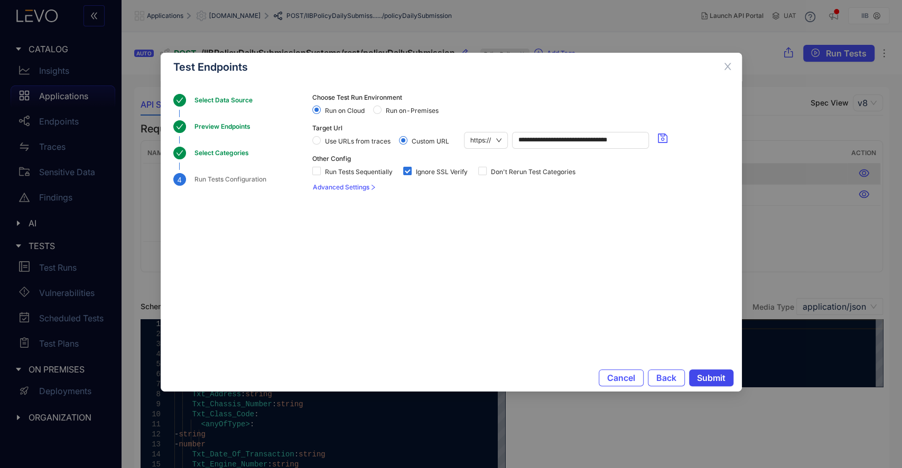
click at [717, 374] on span "Submit" at bounding box center [711, 378] width 29 height 10
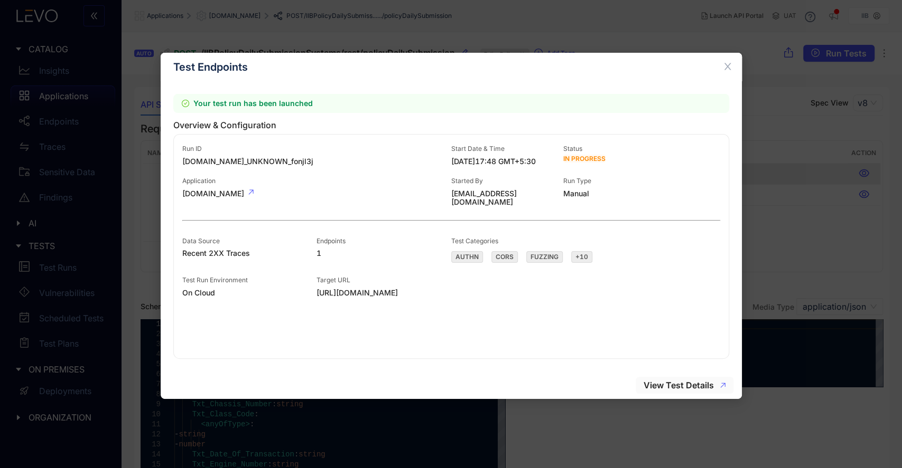
click at [687, 379] on button "View Test Details" at bounding box center [684, 385] width 98 height 17
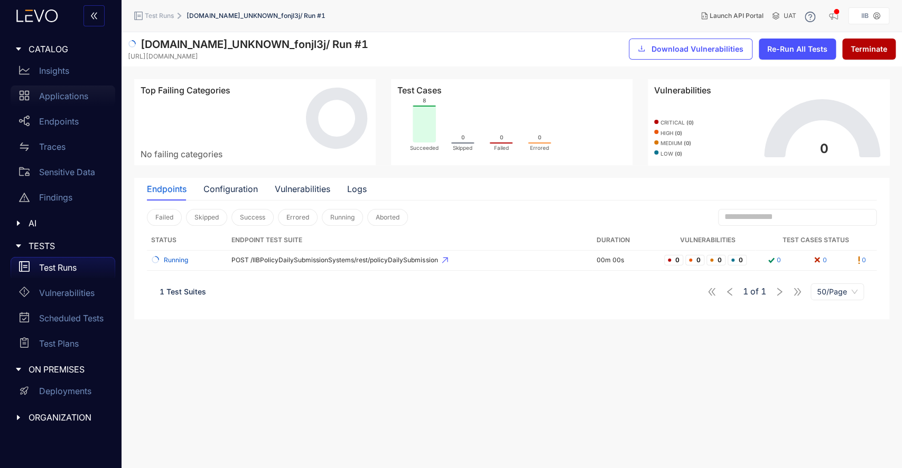
click at [77, 92] on p "Applications" at bounding box center [63, 96] width 49 height 10
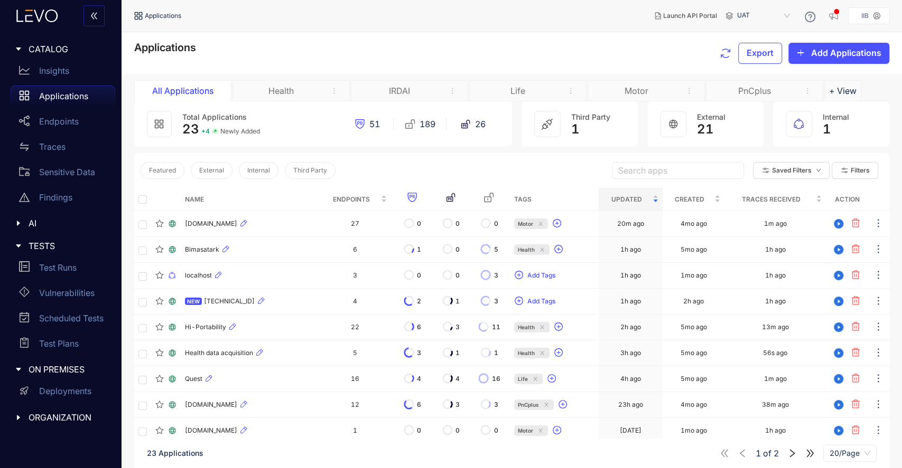
click at [652, 90] on div "Motor" at bounding box center [635, 91] width 79 height 10
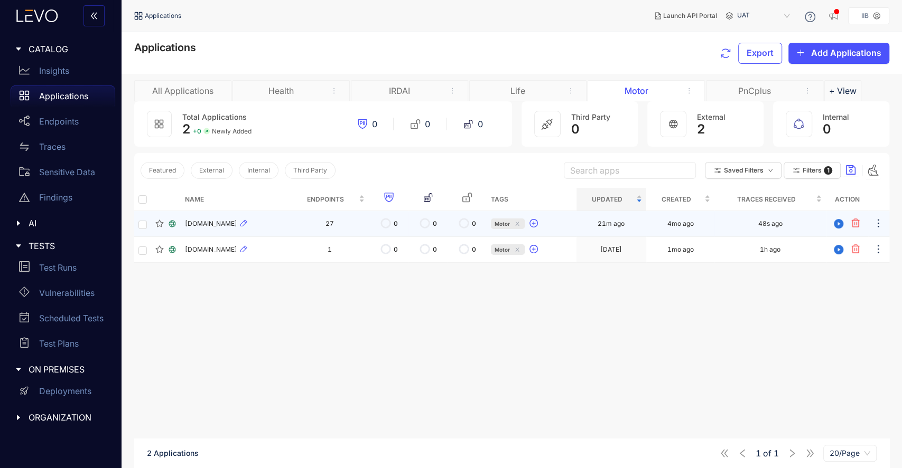
click at [237, 221] on span "[DOMAIN_NAME]" at bounding box center [211, 223] width 52 height 7
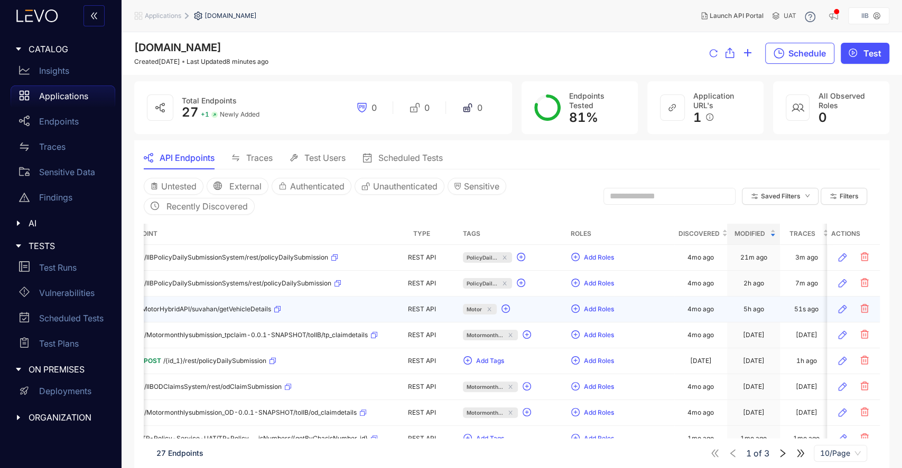
scroll to position [0, 109]
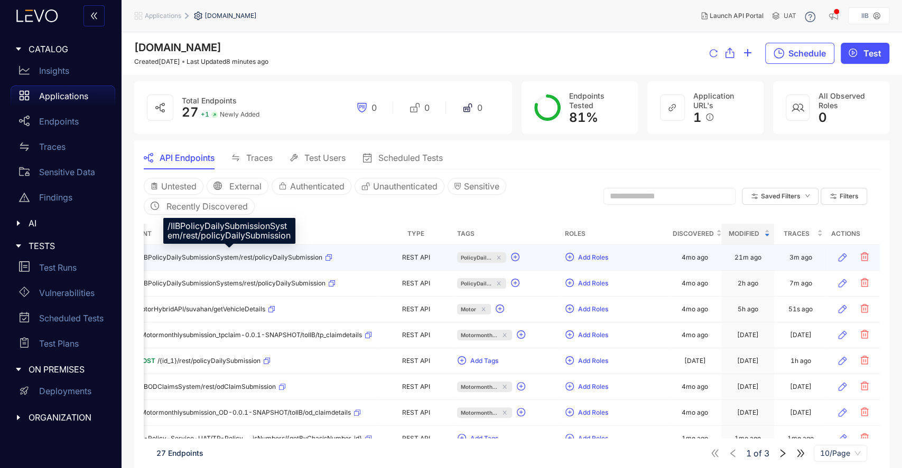
click at [276, 255] on span "/IIBPolicyDailySubmissionSystem/rest/policyDailySubmission" at bounding box center [230, 257] width 184 height 7
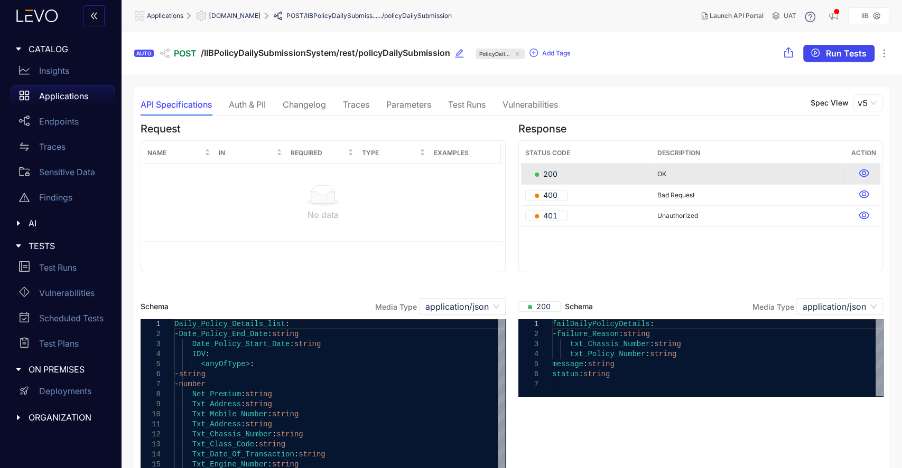
click at [844, 54] on span "Run Tests" at bounding box center [845, 54] width 41 height 10
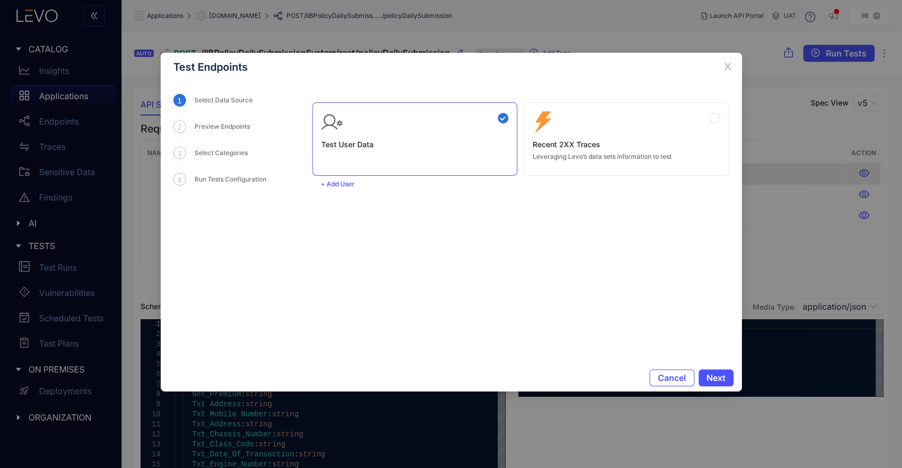
click at [607, 178] on section "Test User Data Zero Config Recent 2XX Traces Leveraging Levo’s data sets inform…" at bounding box center [520, 143] width 417 height 99
click at [612, 165] on div "Zero Config Recent 2XX Traces Leveraging Levo’s data sets information to test" at bounding box center [625, 138] width 205 height 73
click at [722, 378] on span "Next" at bounding box center [715, 378] width 19 height 10
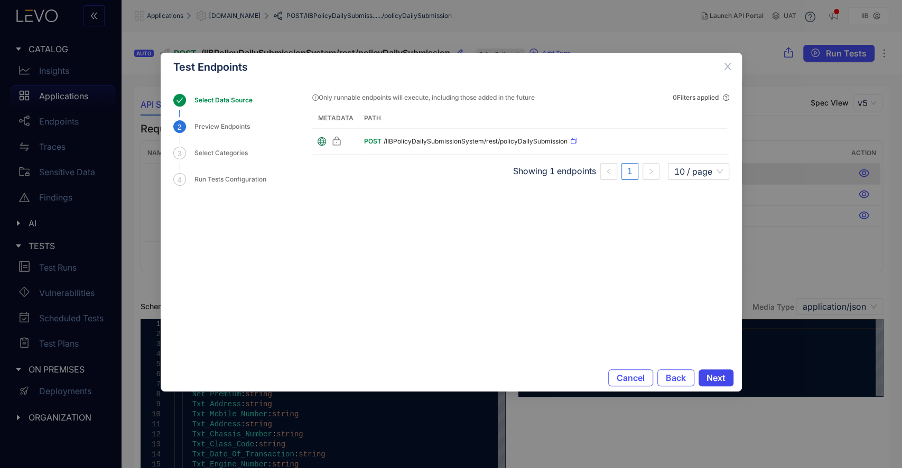
click at [719, 373] on span "Next" at bounding box center [715, 378] width 19 height 10
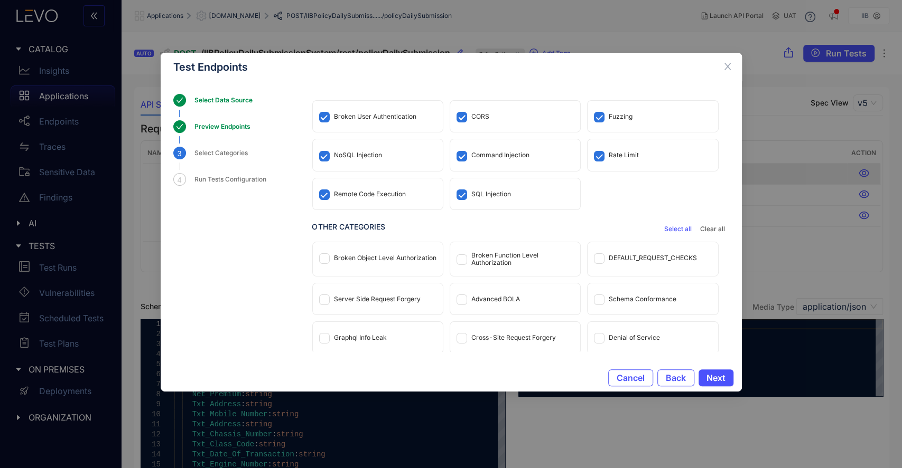
scroll to position [16, 0]
click at [540, 333] on div "Cross-Site Request Forgery" at bounding box center [513, 335] width 85 height 7
click at [634, 256] on div "DEFAULT_REQUEST_CHECKS" at bounding box center [652, 255] width 88 height 7
click at [417, 259] on div "Broken Object Level Authorization" at bounding box center [378, 255] width 130 height 31
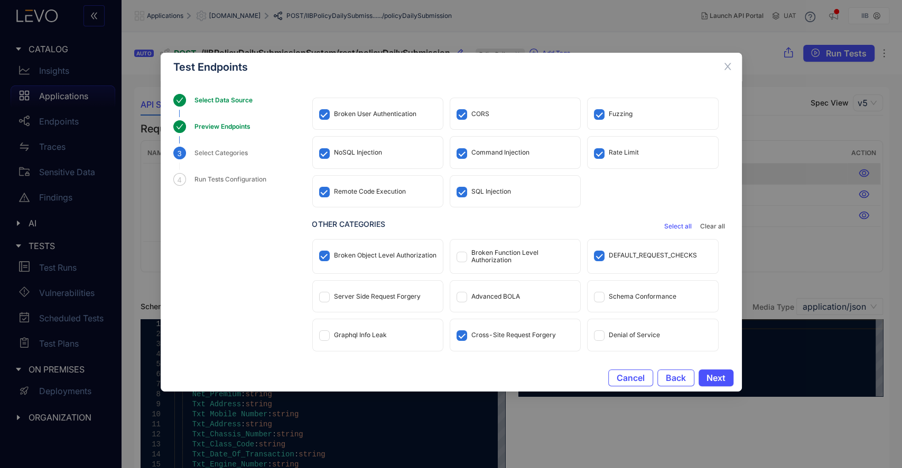
click at [406, 299] on div "Server Side Request Forgery" at bounding box center [377, 296] width 87 height 7
click at [506, 298] on div "Advanced BOLA" at bounding box center [495, 296] width 49 height 7
click at [511, 261] on div "Broken Function Level Authorization" at bounding box center [522, 256] width 102 height 15
click at [712, 376] on span "Next" at bounding box center [715, 378] width 19 height 10
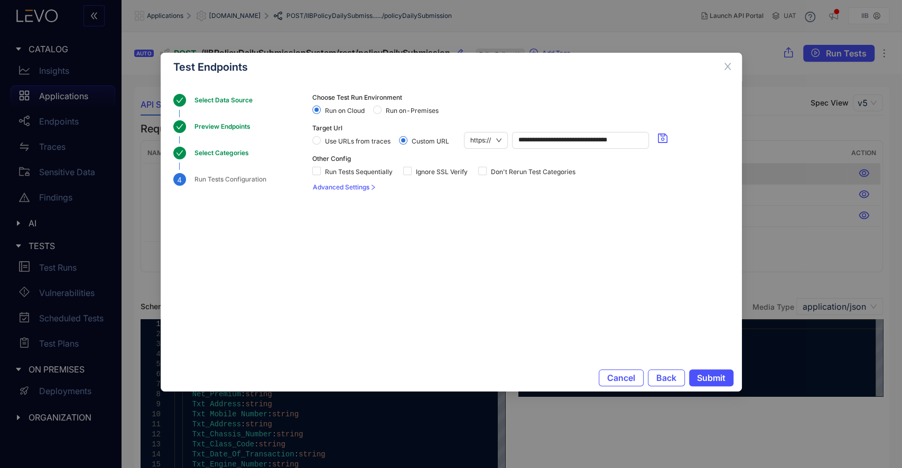
scroll to position [0, 0]
click at [709, 378] on span "Submit" at bounding box center [711, 378] width 29 height 10
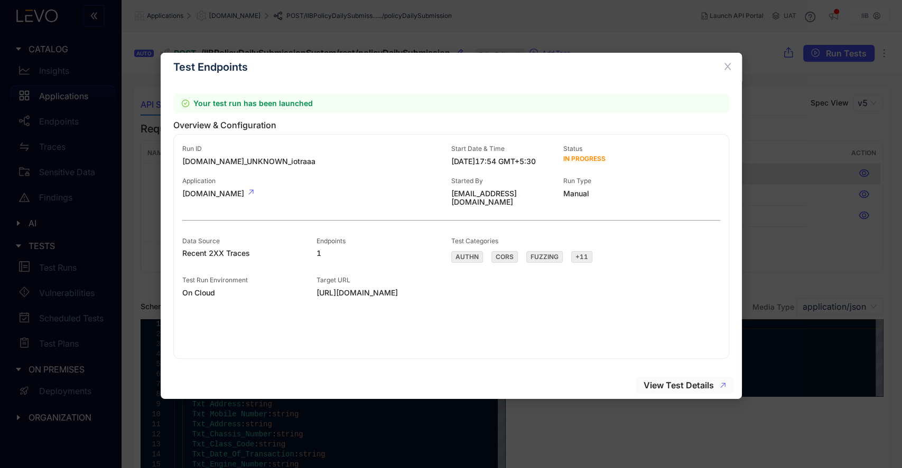
click at [700, 386] on span "View Test Details" at bounding box center [678, 386] width 70 height 10
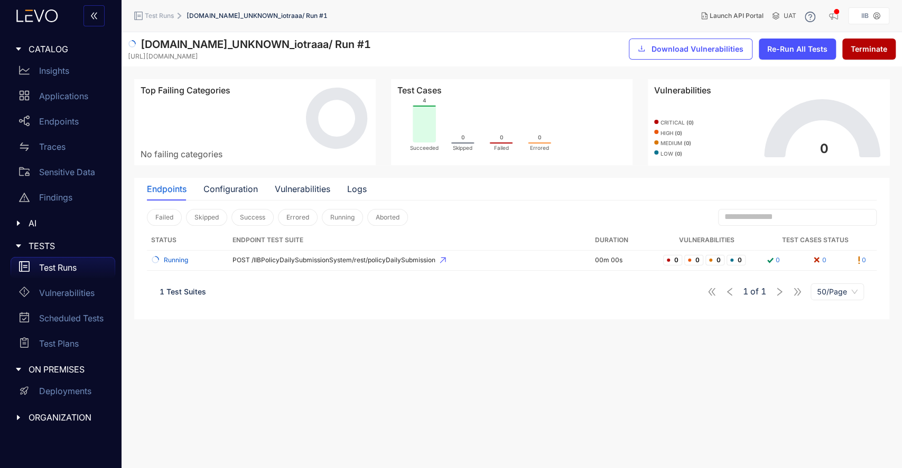
click at [62, 266] on p "Test Runs" at bounding box center [57, 268] width 37 height 10
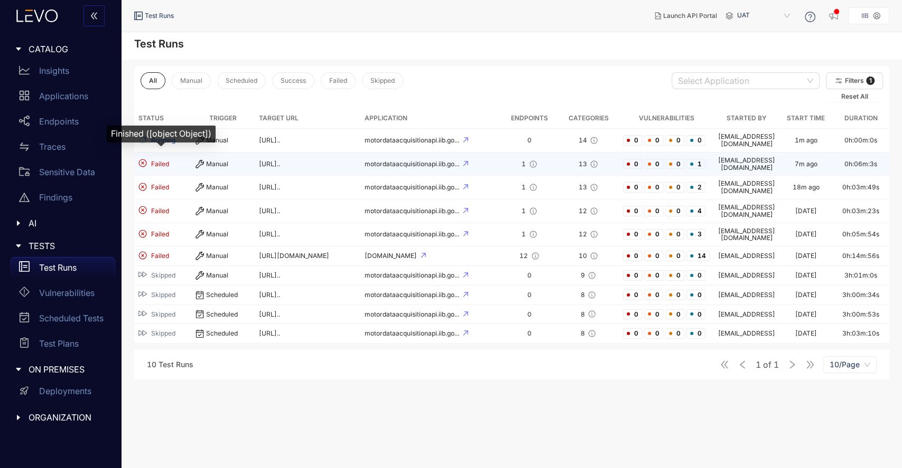
click at [164, 161] on span "Failed" at bounding box center [160, 164] width 18 height 7
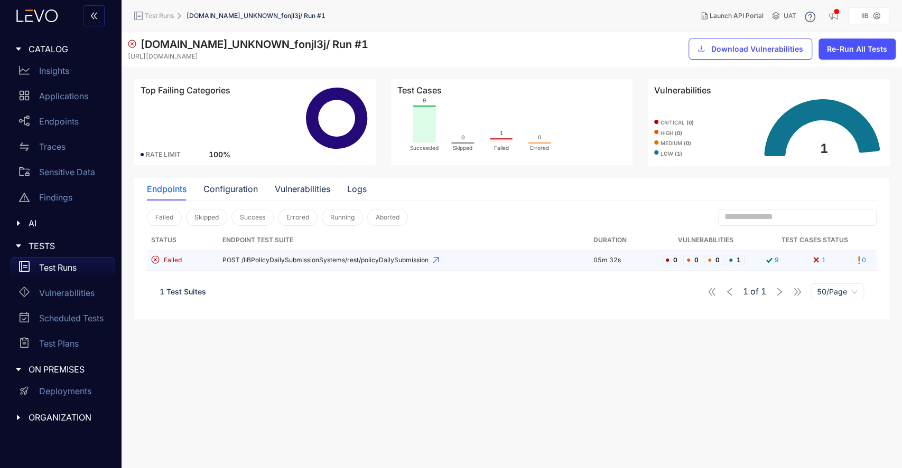
click at [223, 261] on span "POST /IIBPolicyDailySubmissionSystems/rest/policyDailySubmission" at bounding box center [403, 260] width 362 height 7
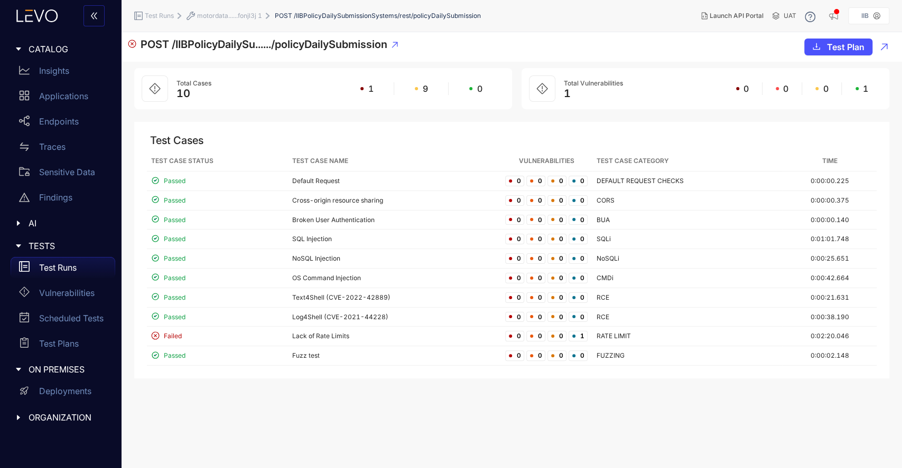
click at [72, 271] on p "Test Runs" at bounding box center [57, 268] width 37 height 10
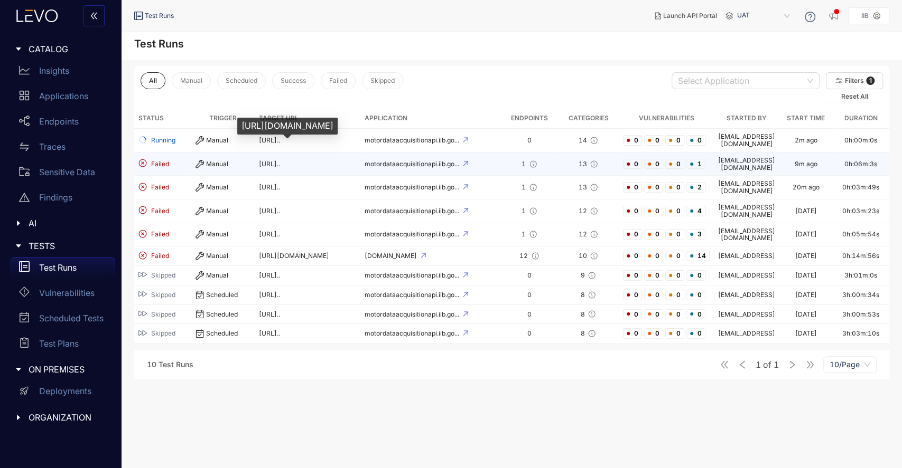
click at [280, 160] on span "[URL].." at bounding box center [269, 164] width 21 height 8
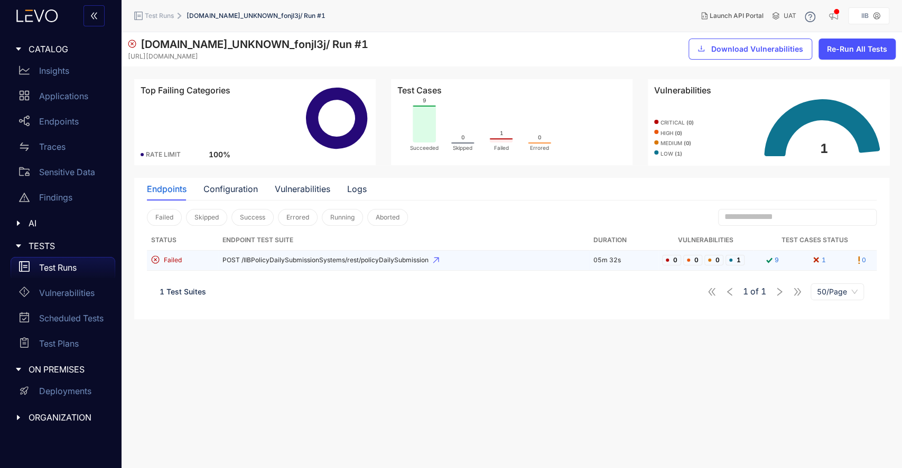
click at [354, 261] on span "POST /IIBPolicyDailySubmissionSystems/rest/policyDailySubmission" at bounding box center [403, 260] width 362 height 7
click at [319, 260] on span "POST /IIBPolicyDailySubmissionSystems/rest/policyDailySubmission" at bounding box center [403, 260] width 362 height 7
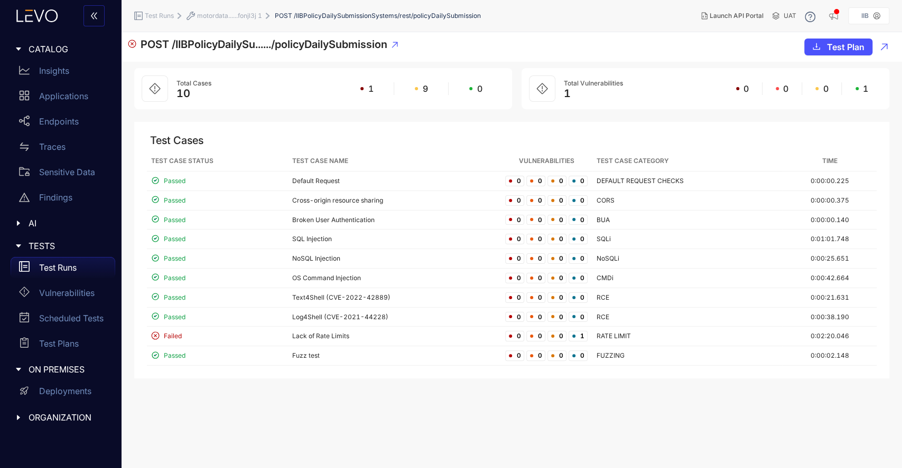
click at [64, 270] on p "Test Runs" at bounding box center [57, 268] width 37 height 10
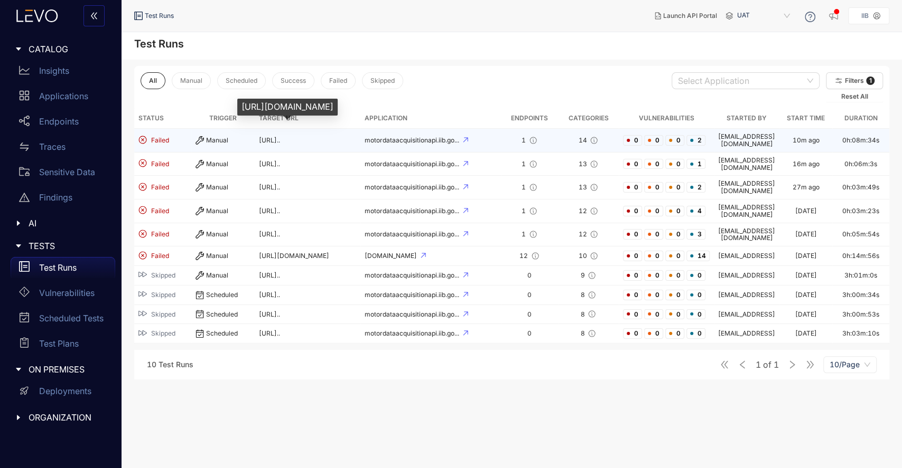
click at [280, 137] on span "[URL].." at bounding box center [269, 140] width 21 height 8
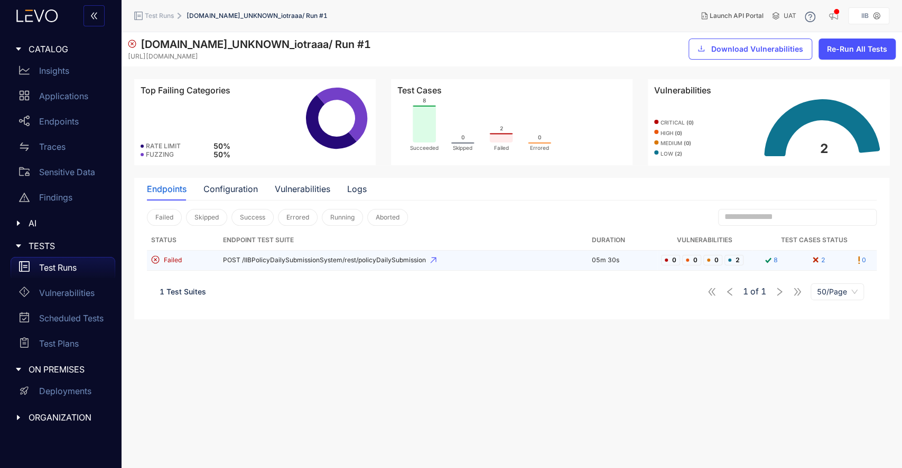
click at [266, 264] on td "POST /IIBPolicyDailySubmissionSystem/rest/policyDailySubmission" at bounding box center [403, 261] width 369 height 20
